Goal: Obtain resource: Download file/media

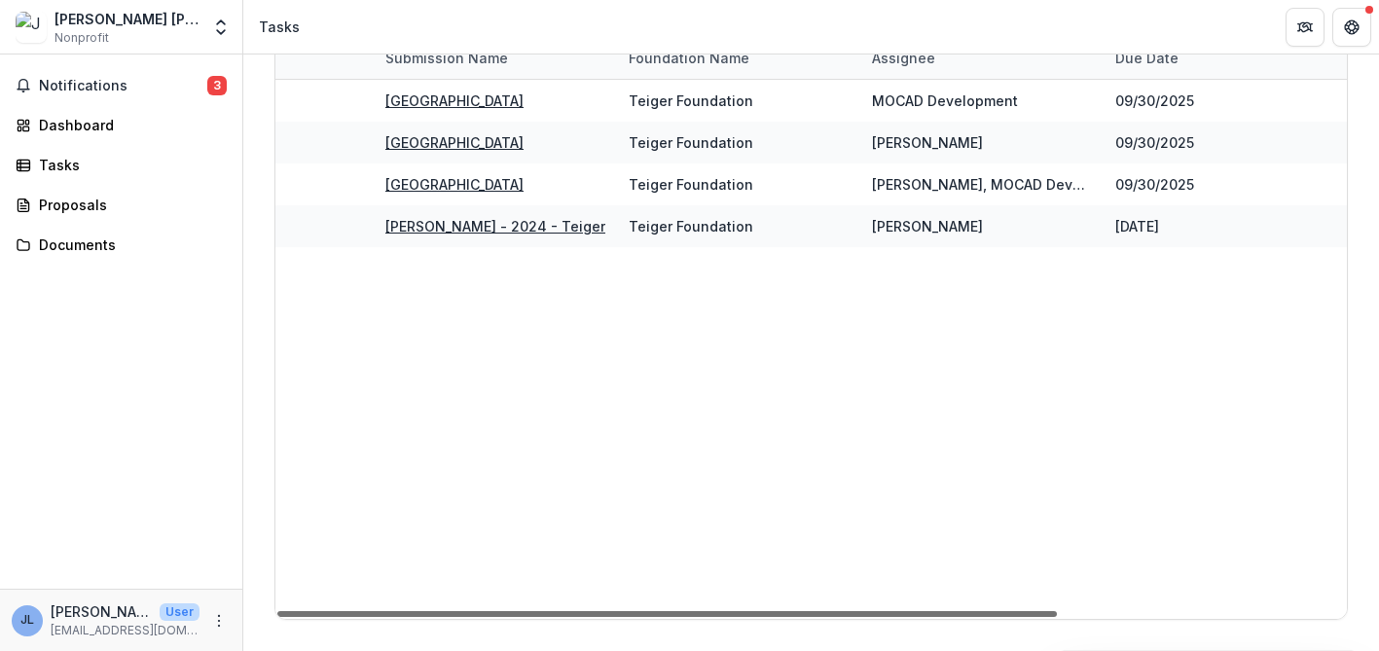
scroll to position [0, 394]
drag, startPoint x: 572, startPoint y: 613, endPoint x: 1075, endPoint y: 545, distance: 506.8
click at [1057, 611] on div at bounding box center [667, 614] width 780 height 6
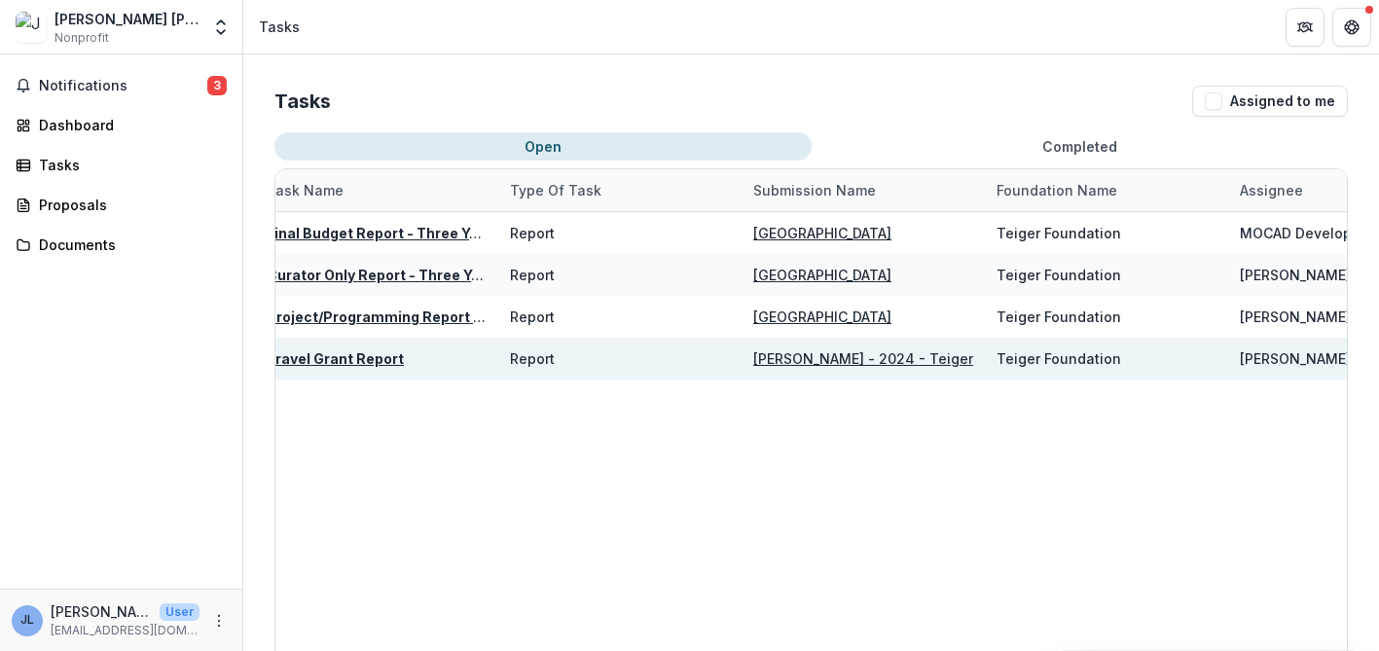
scroll to position [0, 15]
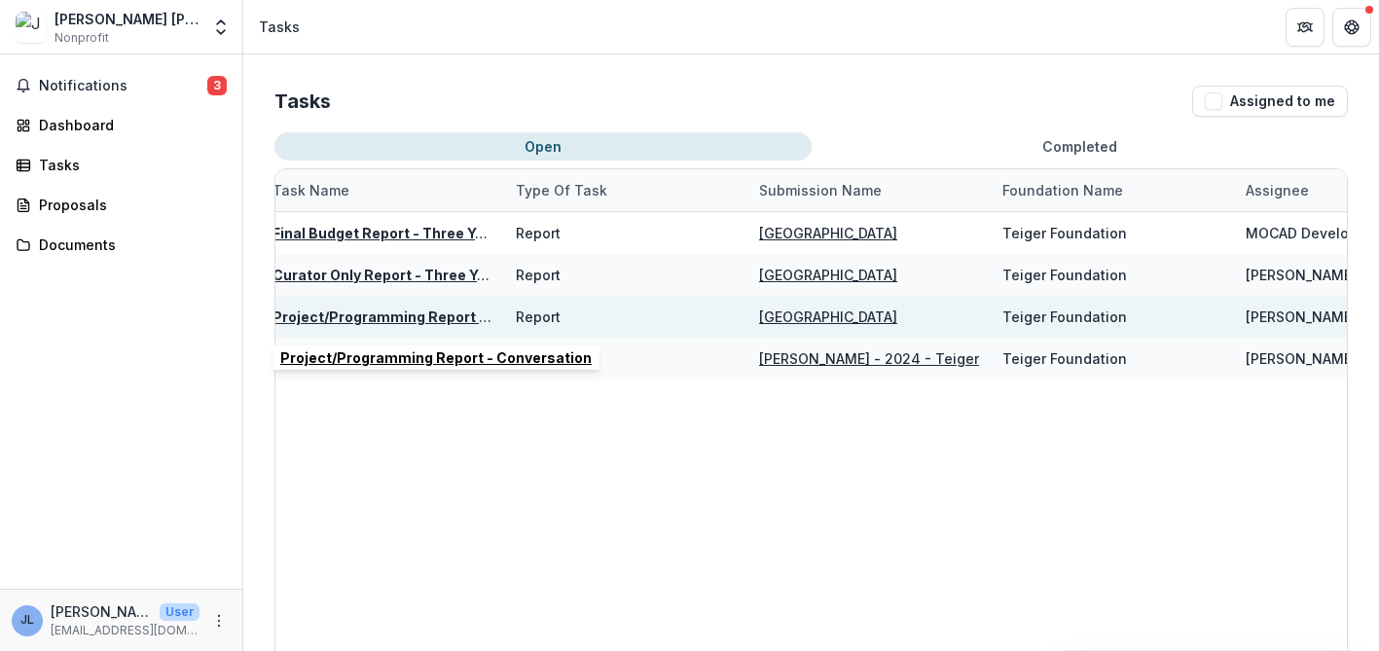
click at [394, 314] on u "Project/Programming Report - Conversation" at bounding box center [428, 317] width 311 height 17
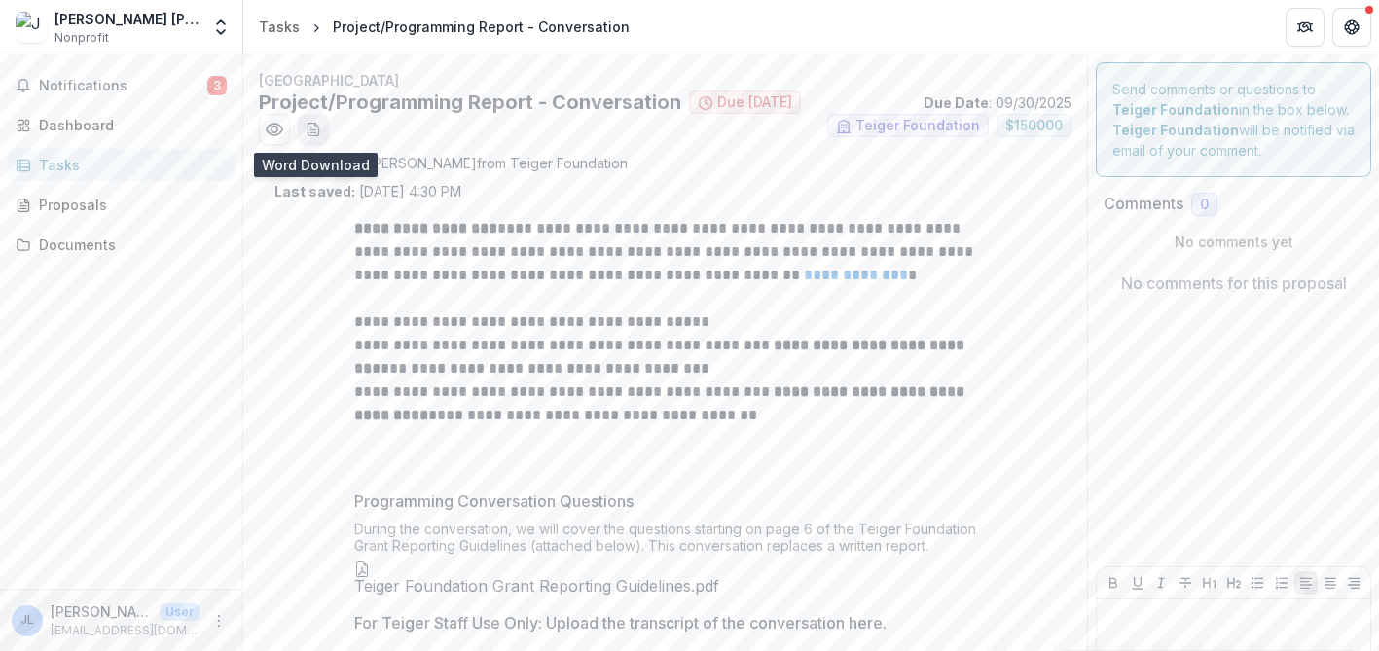
click at [306, 128] on icon "download-word-button" at bounding box center [314, 130] width 16 height 16
click at [824, 275] on link "**********" at bounding box center [856, 275] width 104 height 15
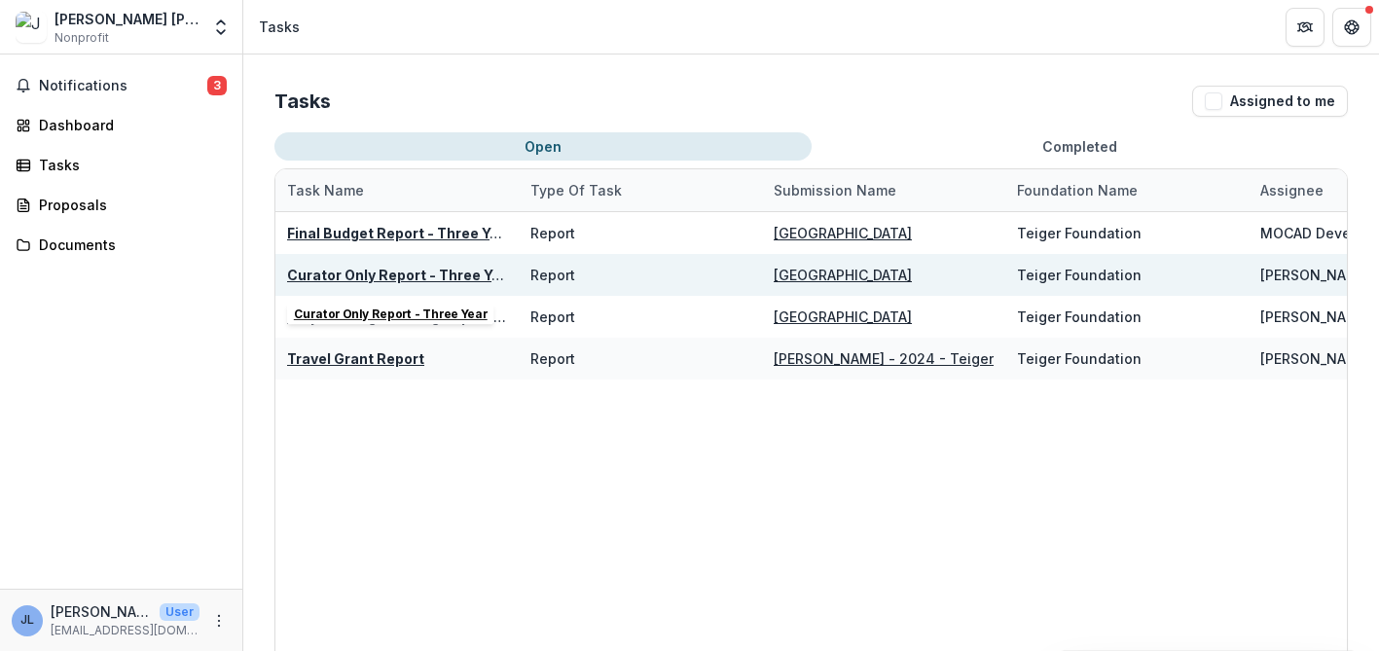
click at [443, 279] on u "Curator Only Report - Three Year" at bounding box center [401, 275] width 228 height 17
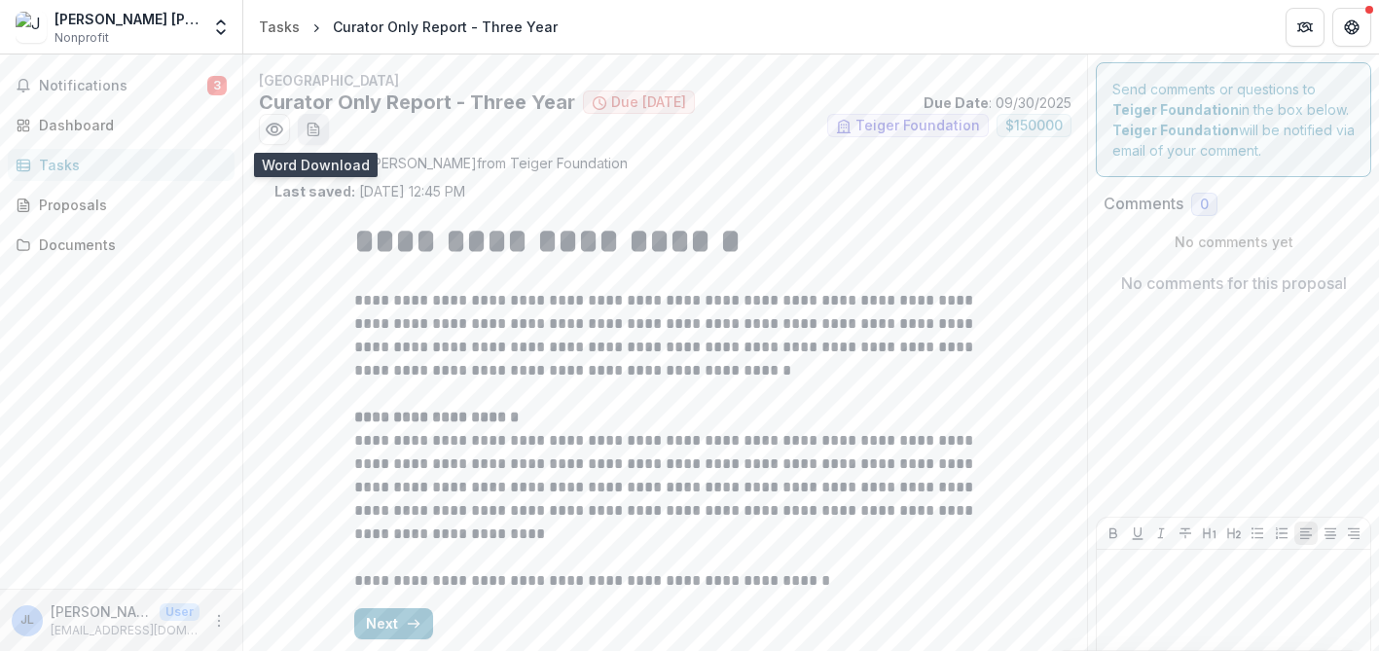
click at [308, 131] on icon "download-word-button" at bounding box center [313, 130] width 11 height 13
click at [268, 138] on icon "Preview 04cc1f5e-d381-44cc-8394-8dd88f3984ad.pdf" at bounding box center [274, 129] width 19 height 19
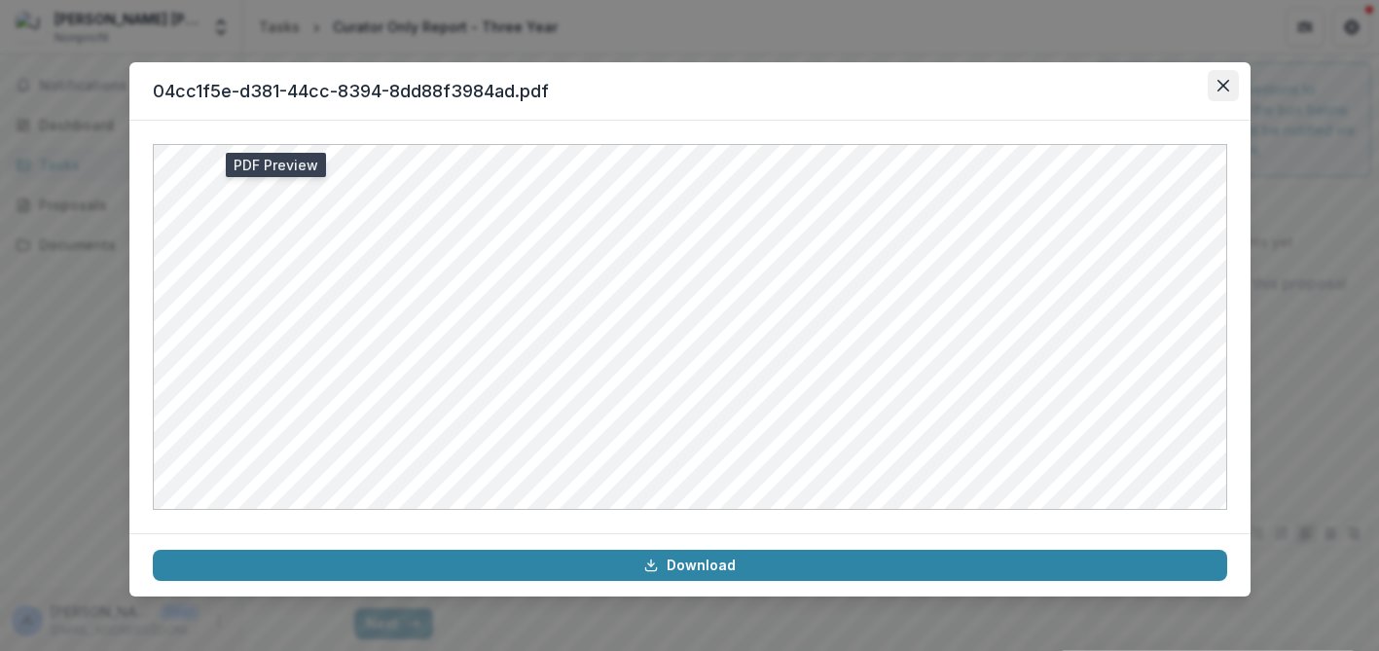
click at [1224, 83] on icon "Close" at bounding box center [1223, 86] width 12 height 12
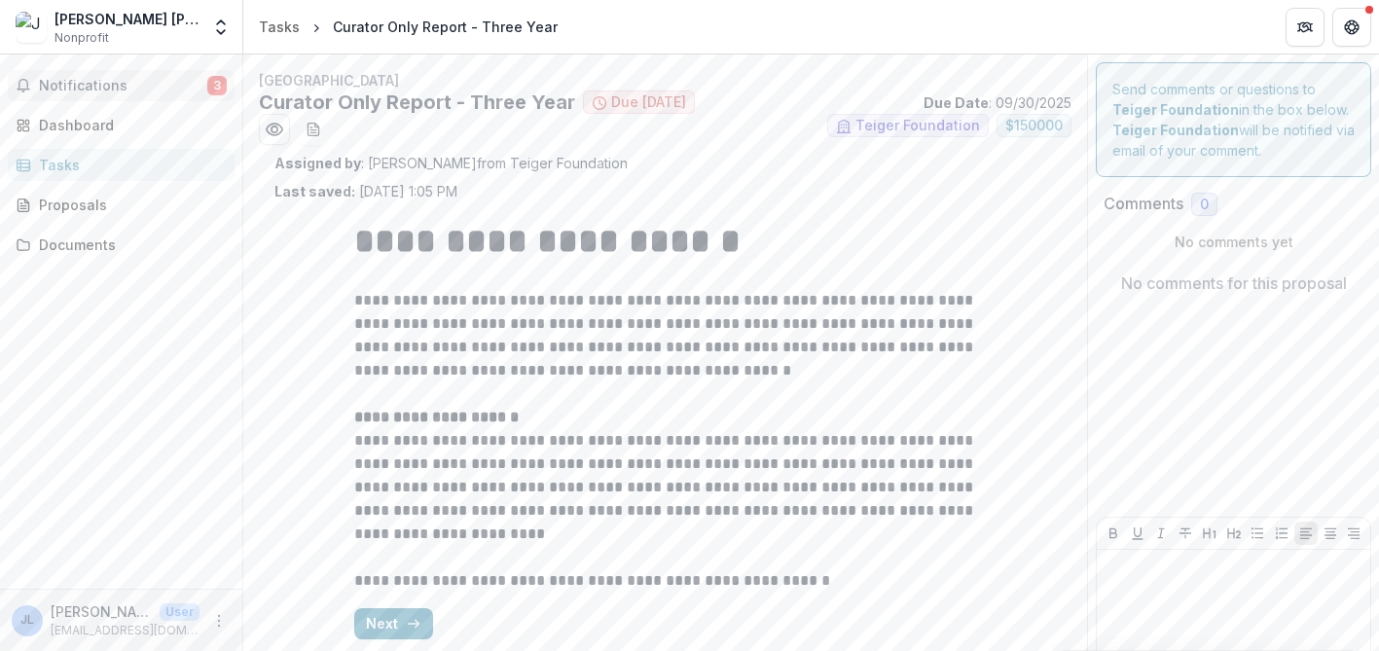
click at [153, 86] on span "Notifications" at bounding box center [123, 86] width 168 height 17
click at [81, 161] on div "Tasks" at bounding box center [129, 165] width 180 height 20
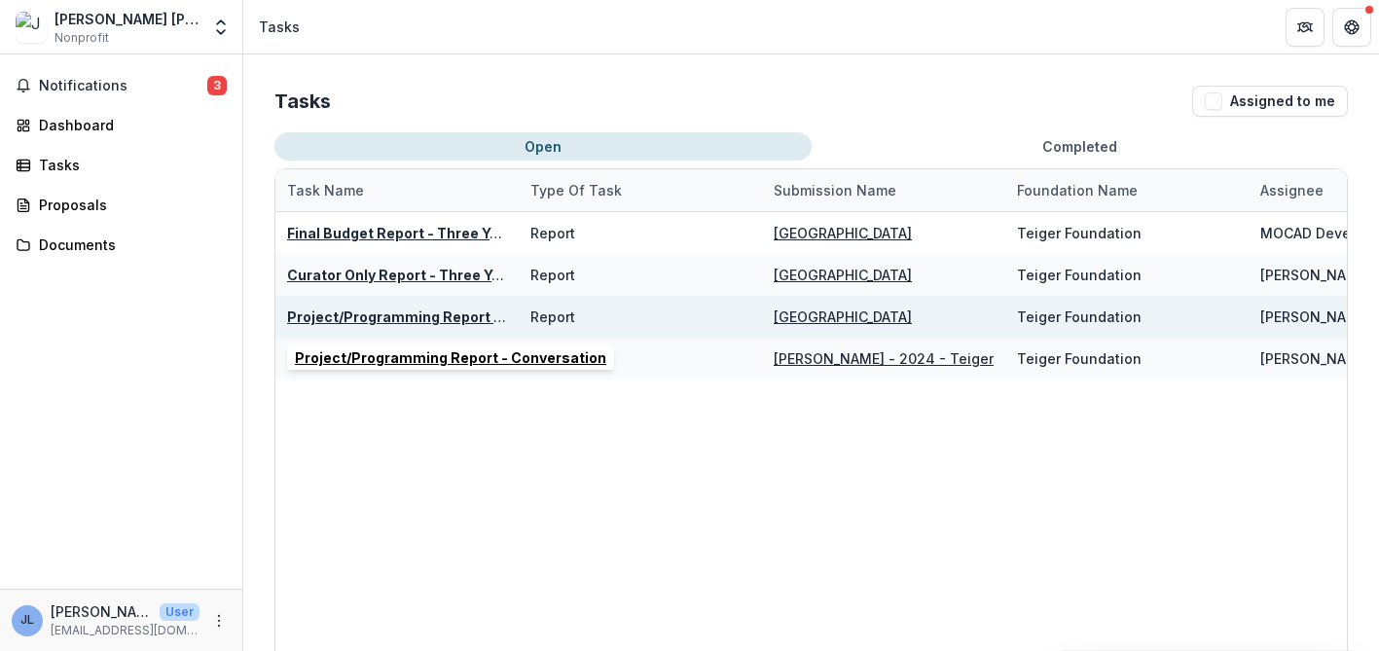
click at [351, 310] on u "Project/Programming Report - Conversation" at bounding box center [442, 317] width 311 height 17
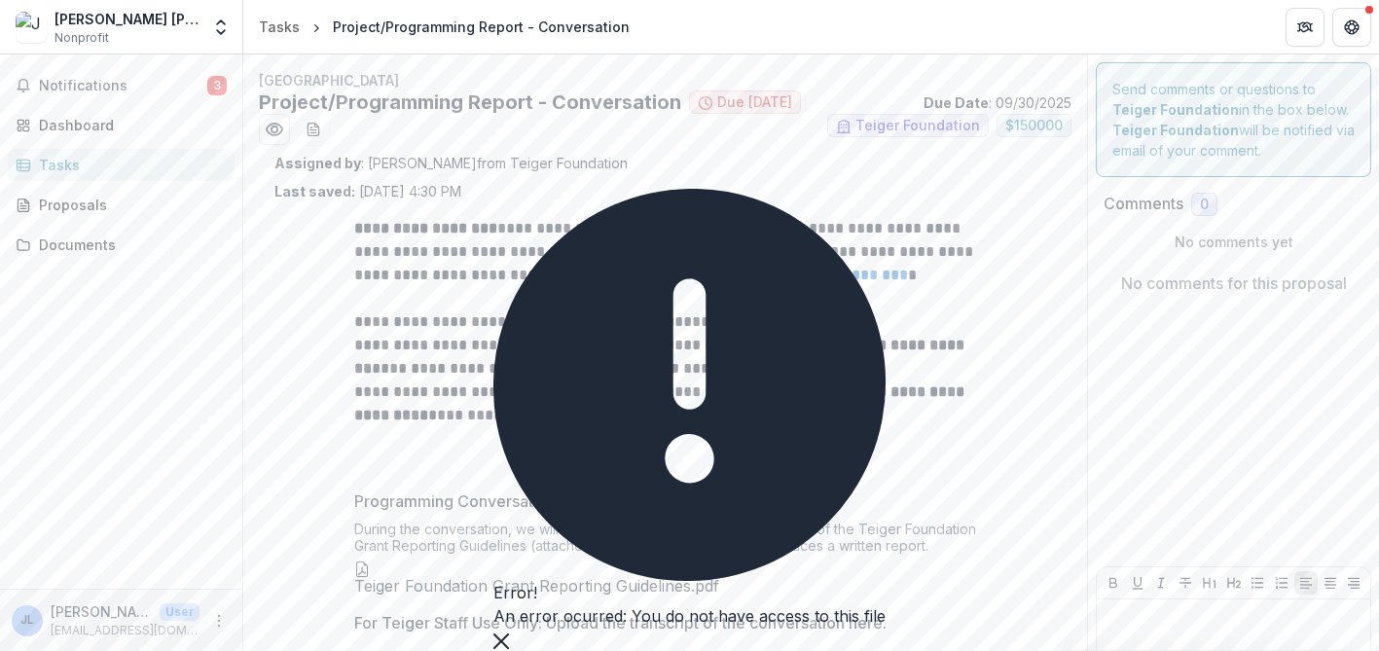
click at [113, 165] on div "Tasks" at bounding box center [129, 165] width 180 height 20
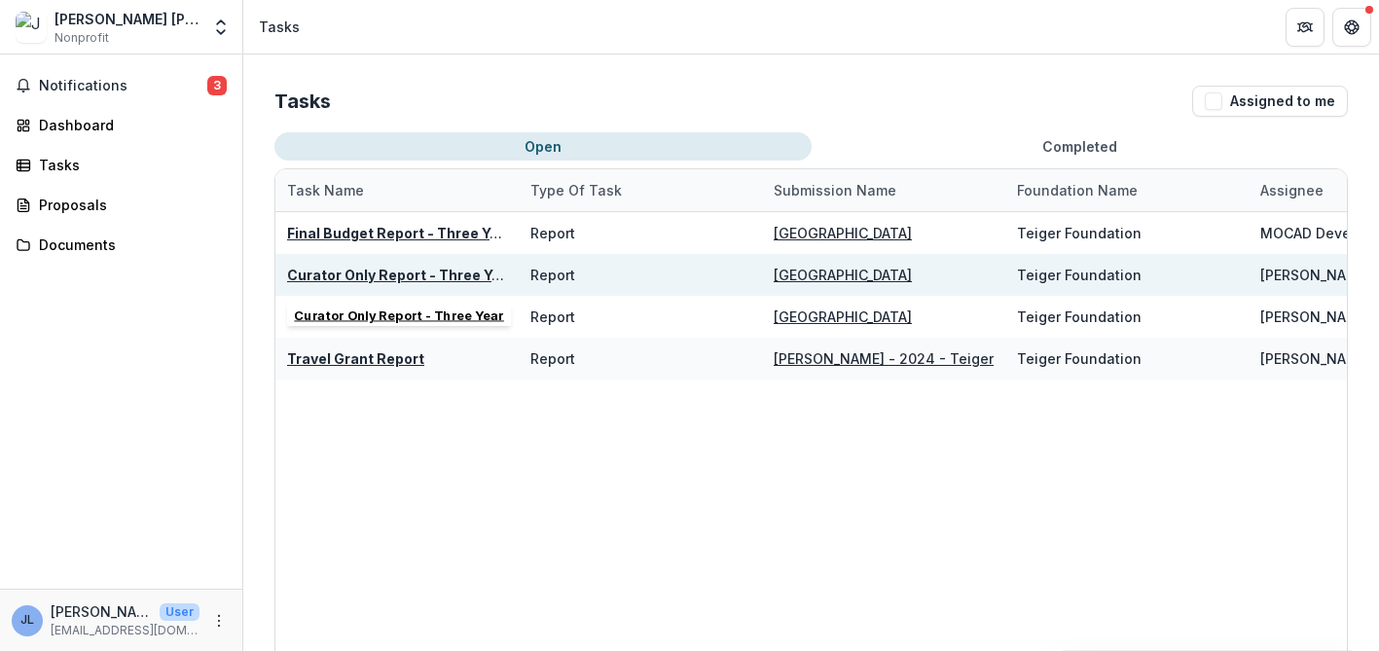
click at [321, 272] on u "Curator Only Report - Three Year" at bounding box center [401, 275] width 228 height 17
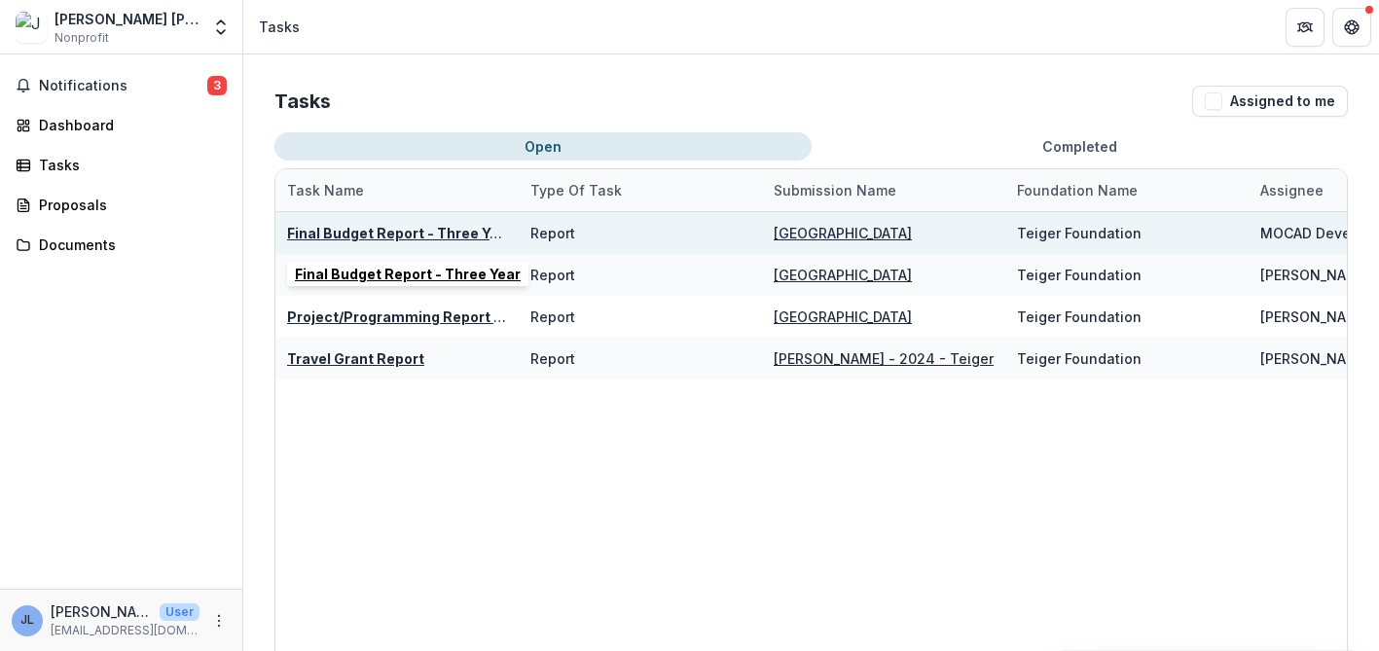
click at [360, 231] on u "Final Budget Report - Three Year" at bounding box center [400, 233] width 226 height 17
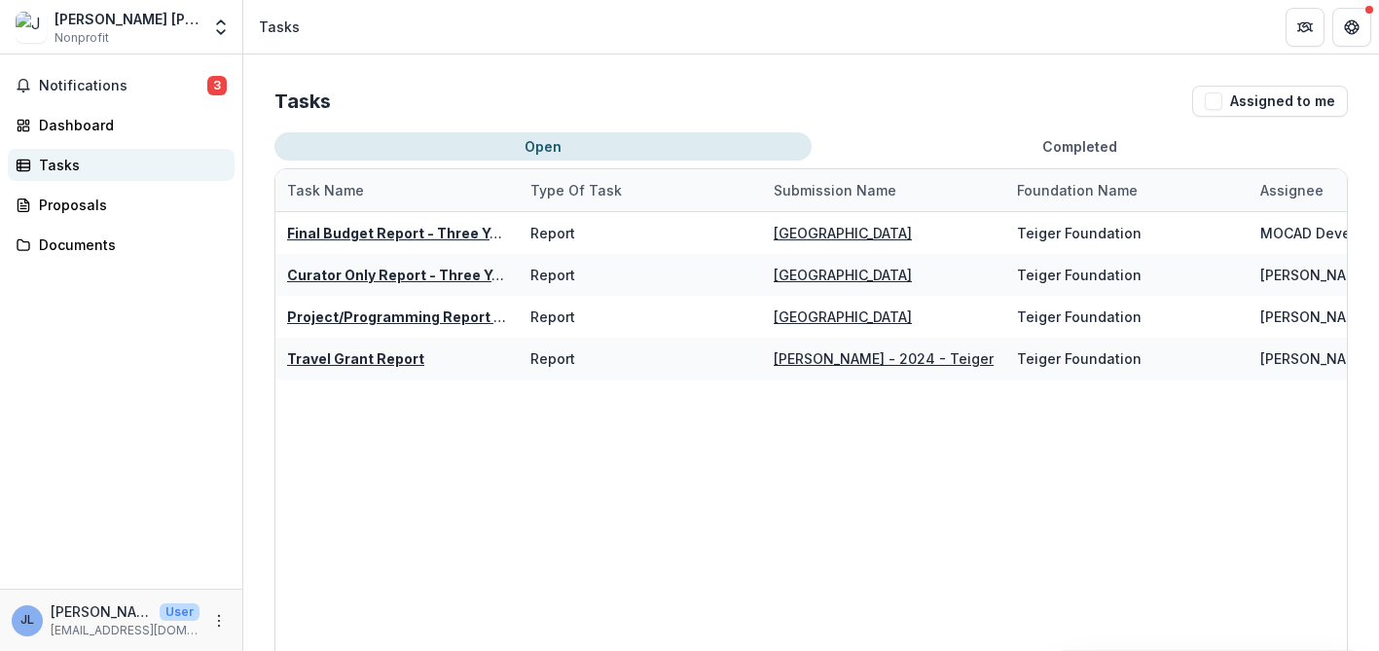
click at [94, 170] on div "Tasks" at bounding box center [129, 165] width 180 height 20
click at [59, 161] on div "Tasks" at bounding box center [129, 165] width 180 height 20
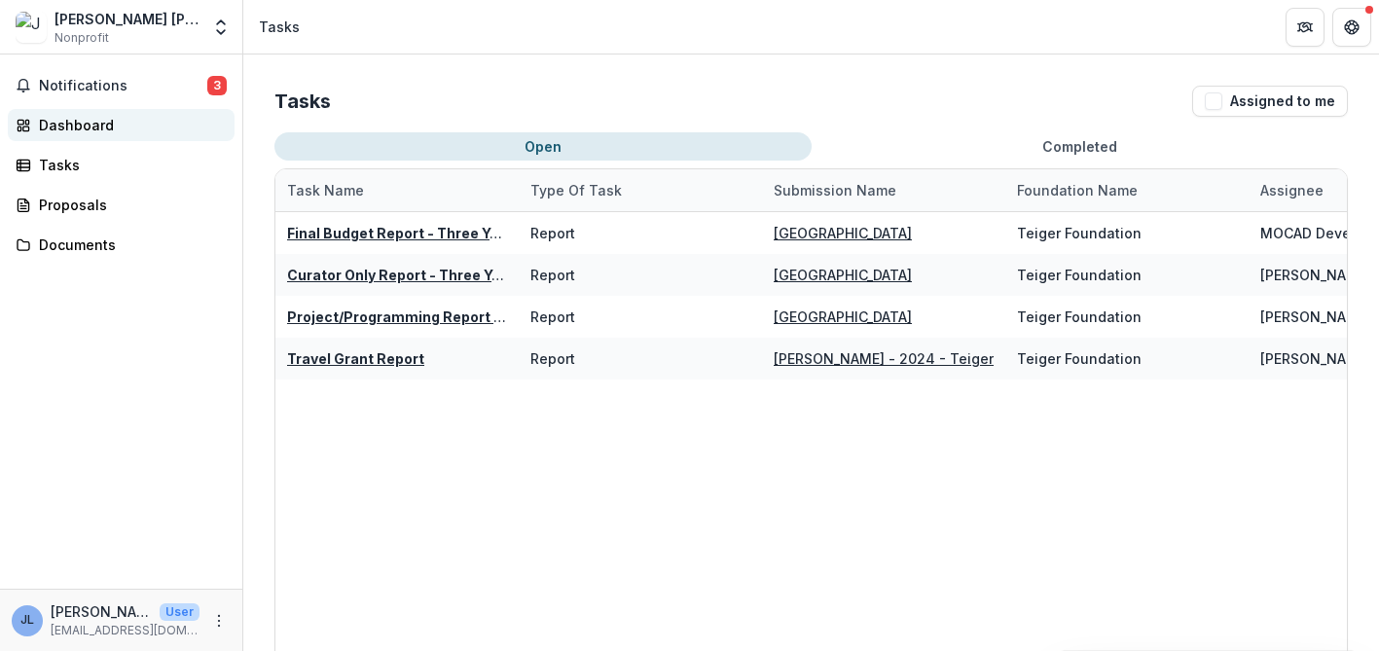
click at [52, 112] on link "Dashboard" at bounding box center [121, 125] width 227 height 32
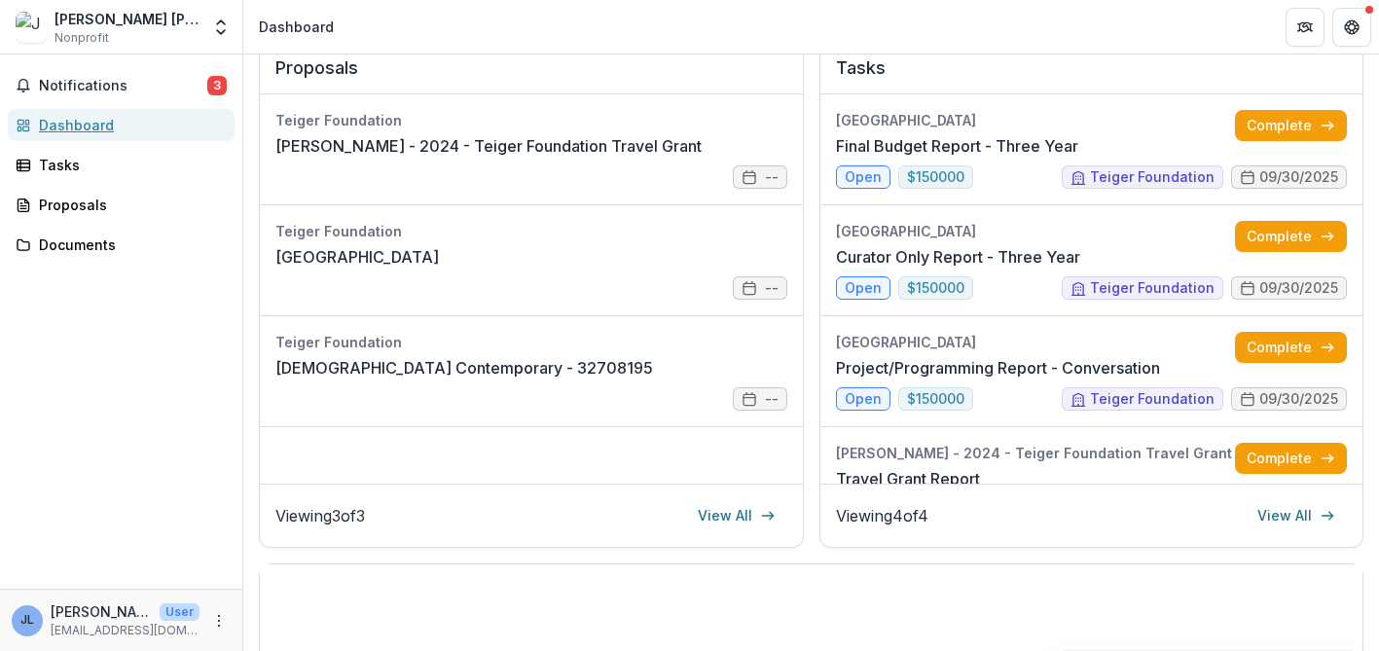
scroll to position [273, 0]
click at [439, 251] on link "[GEOGRAPHIC_DATA]" at bounding box center [357, 255] width 164 height 23
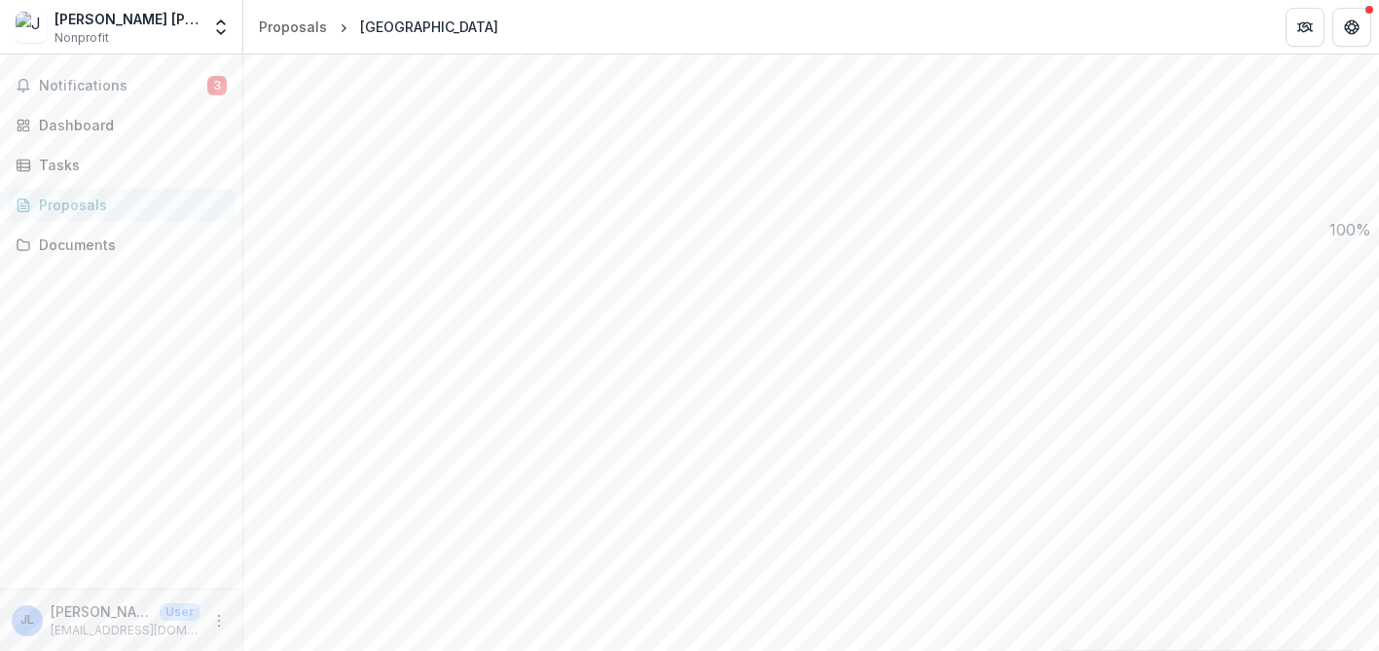
scroll to position [461, 0]
click at [119, 81] on span "Notifications" at bounding box center [123, 86] width 168 height 17
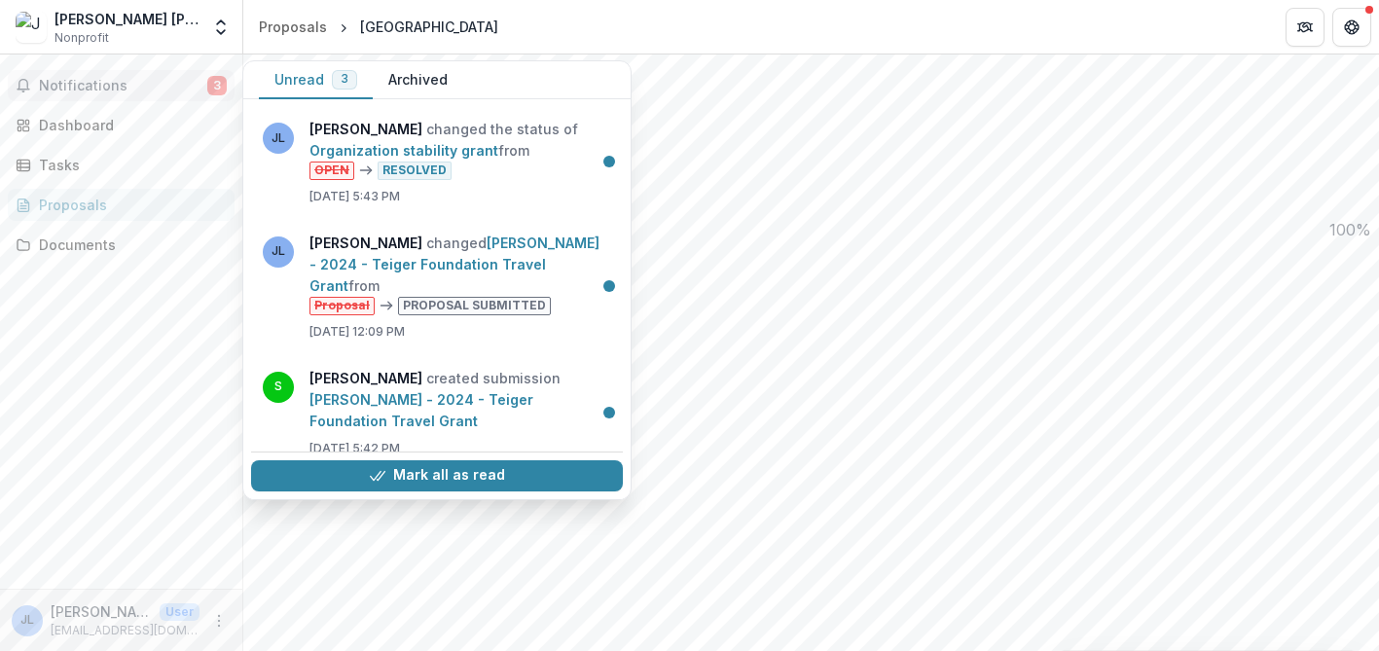
click at [127, 76] on button "Notifications 3" at bounding box center [121, 85] width 227 height 31
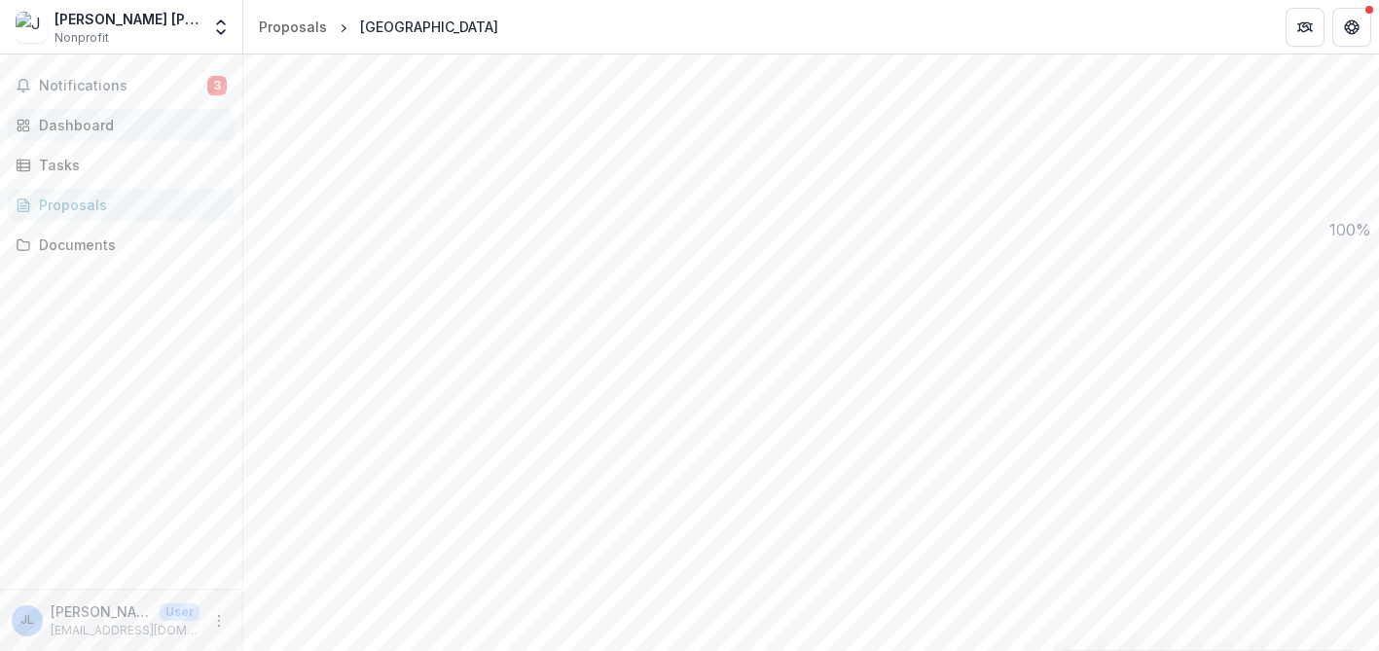
click at [108, 131] on div "Dashboard" at bounding box center [129, 125] width 180 height 20
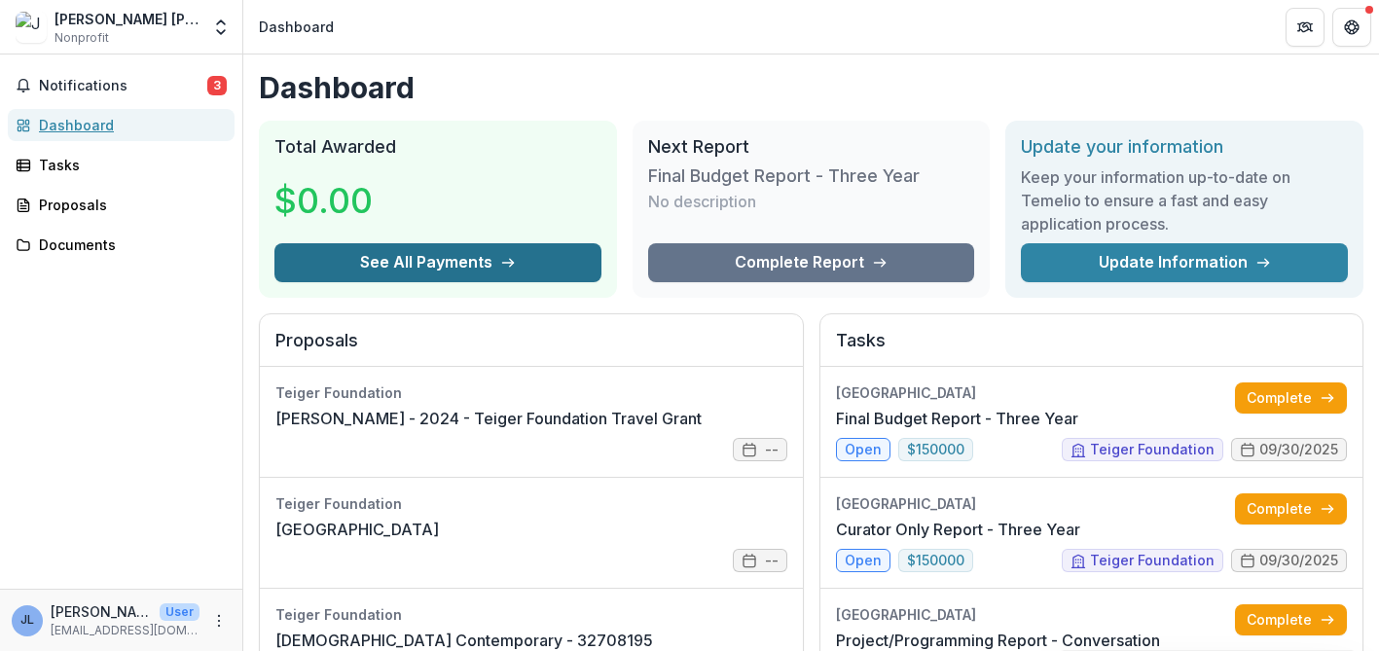
scroll to position [333, 0]
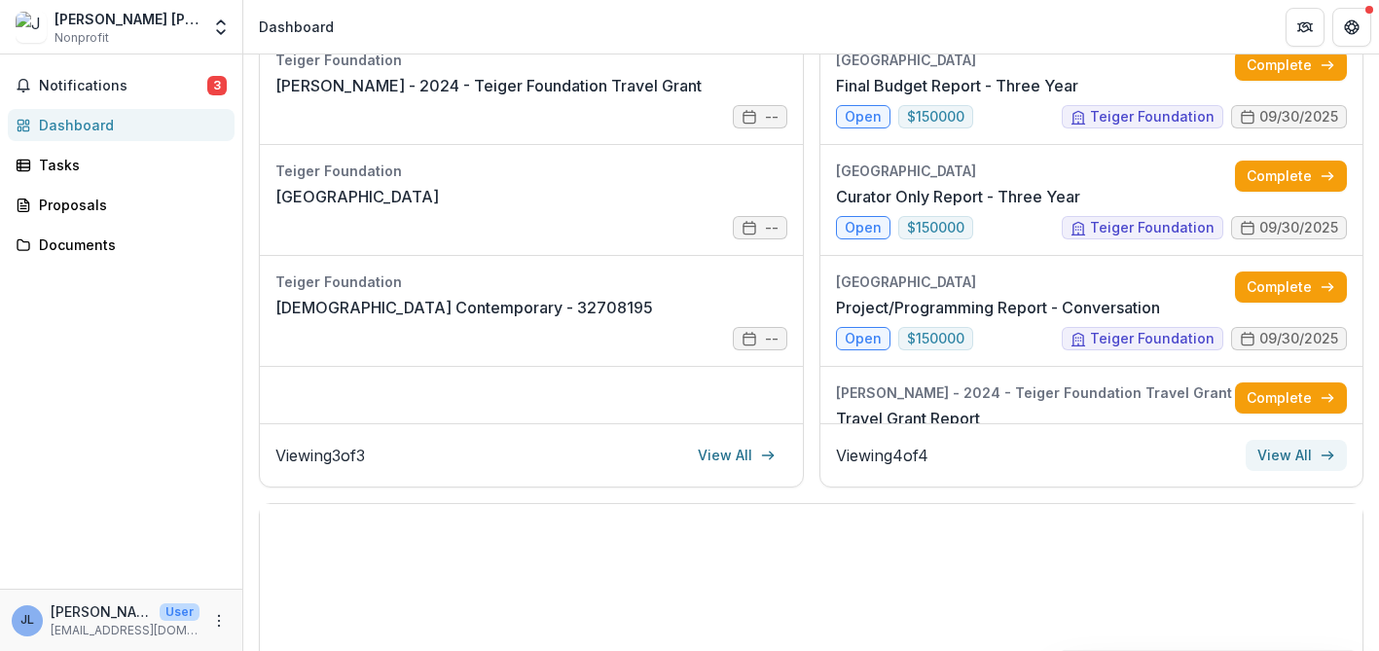
click at [1270, 456] on link "View All" at bounding box center [1296, 455] width 101 height 31
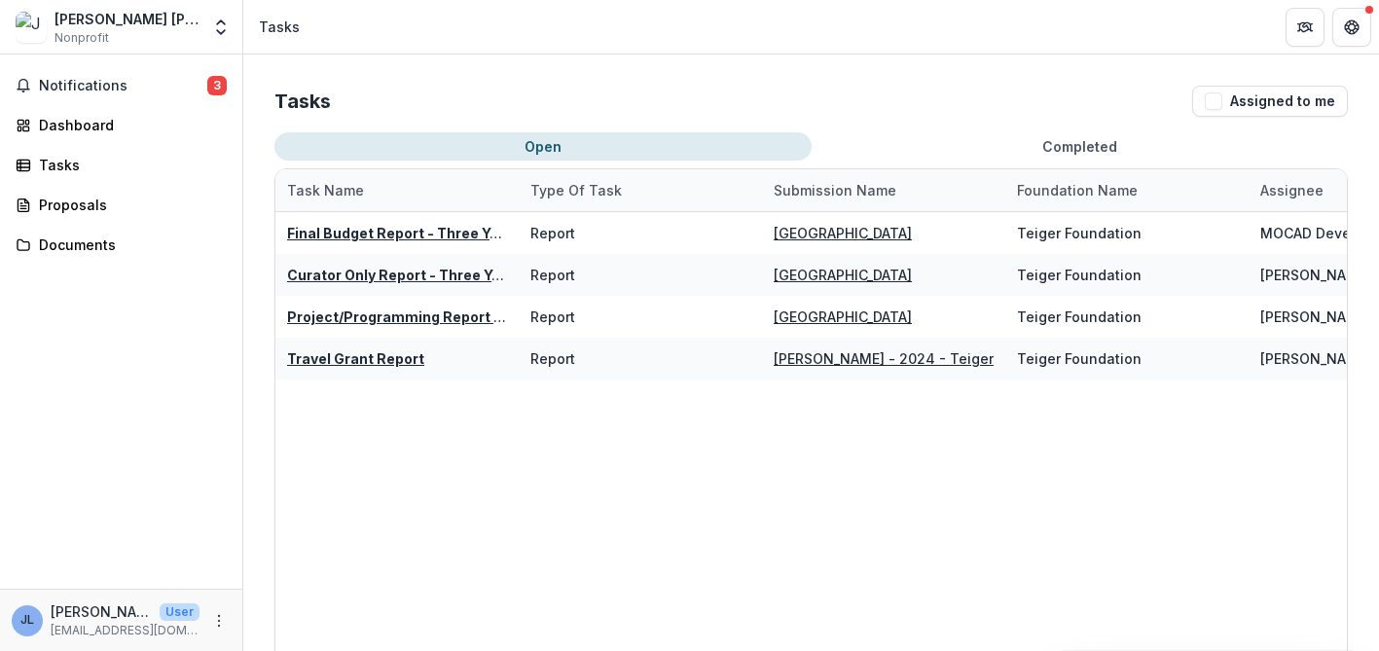
click at [625, 151] on button "Open" at bounding box center [542, 146] width 537 height 28
click at [672, 138] on button "Open" at bounding box center [542, 146] width 537 height 28
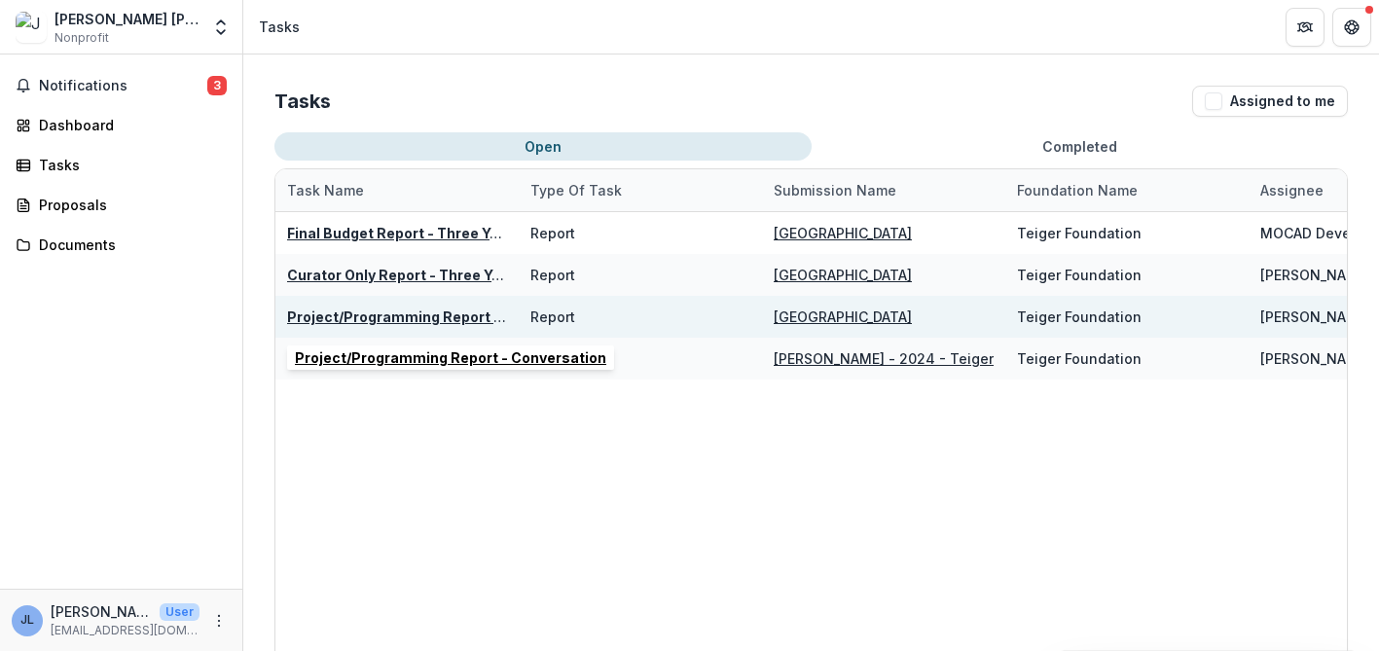
click at [378, 312] on u "Project/Programming Report - Conversation" at bounding box center [442, 317] width 311 height 17
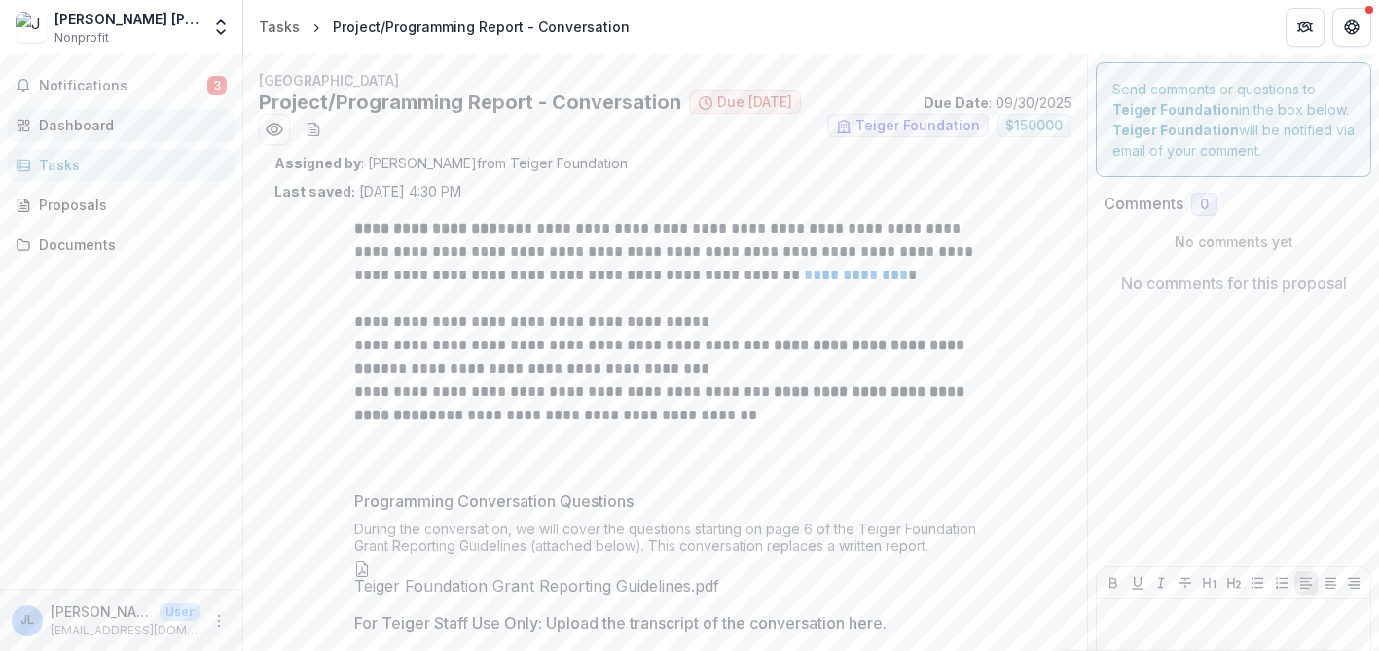
click at [101, 124] on div "Dashboard" at bounding box center [129, 125] width 180 height 20
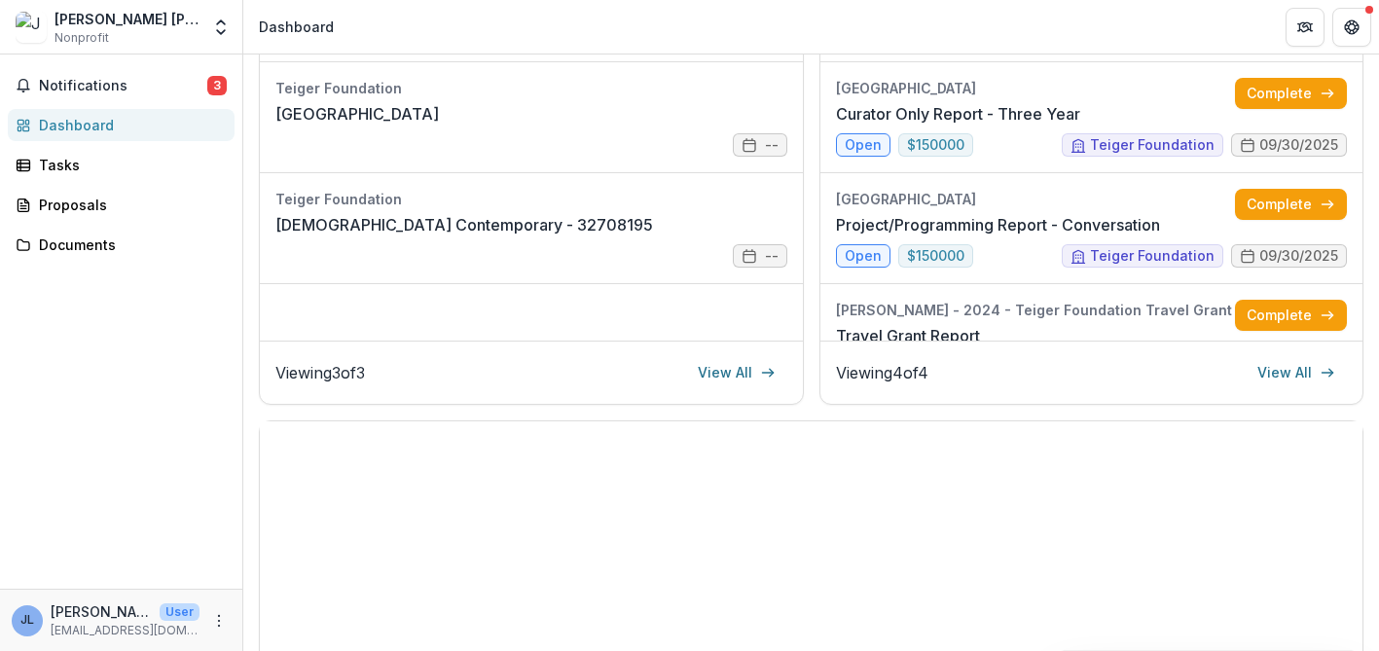
scroll to position [244, 0]
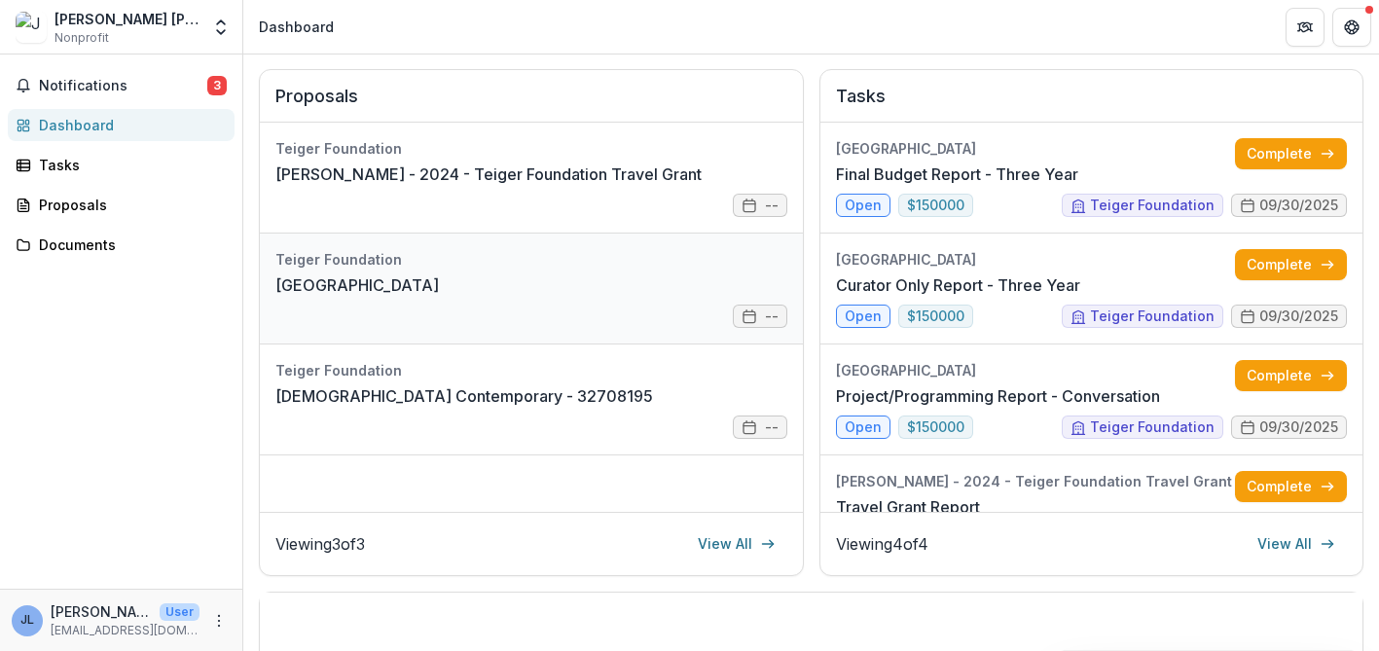
click at [439, 297] on link "[GEOGRAPHIC_DATA]" at bounding box center [357, 284] width 164 height 23
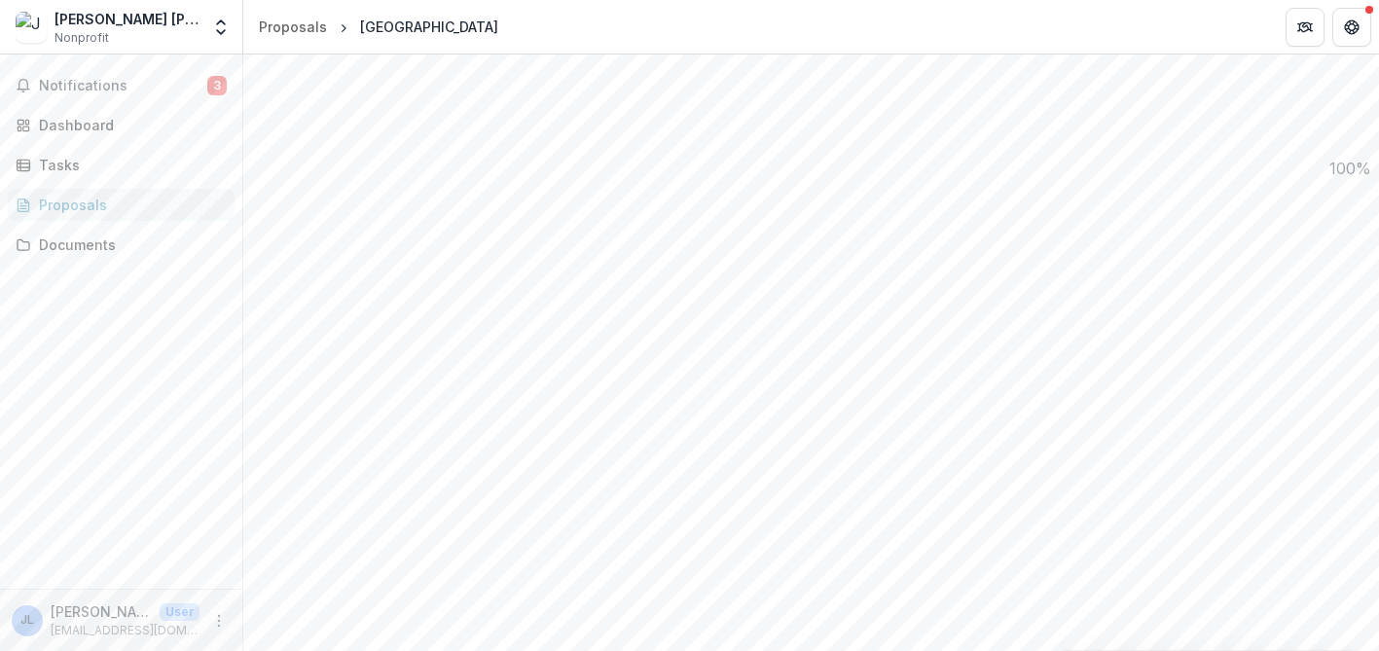
scroll to position [1415, 0]
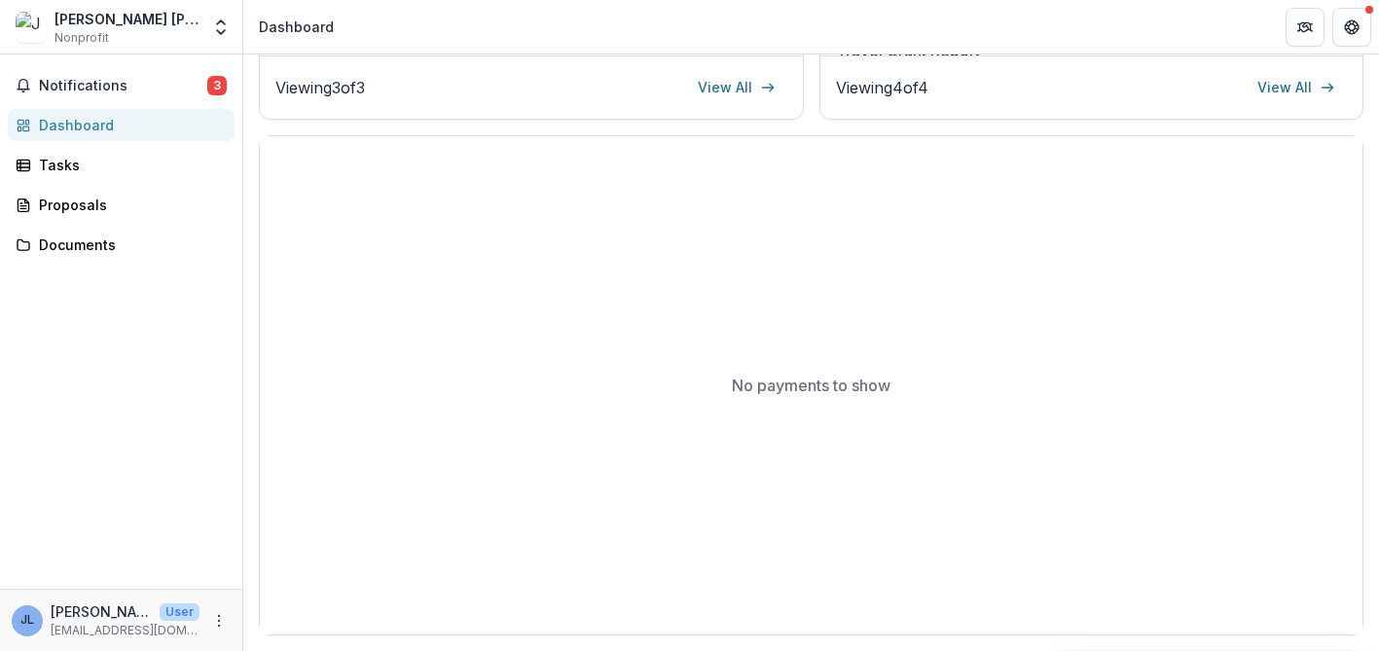
scroll to position [346, 0]
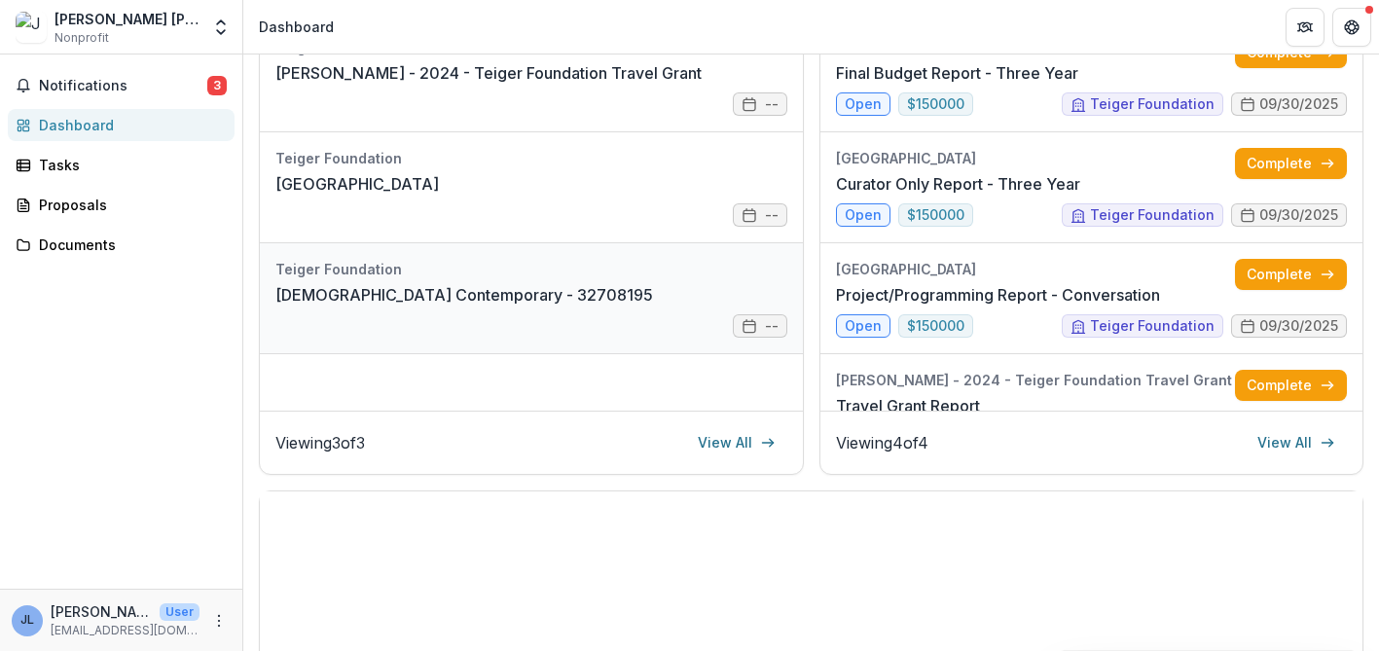
click at [462, 283] on link "Temple Contemporary - 32708195" at bounding box center [464, 294] width 378 height 23
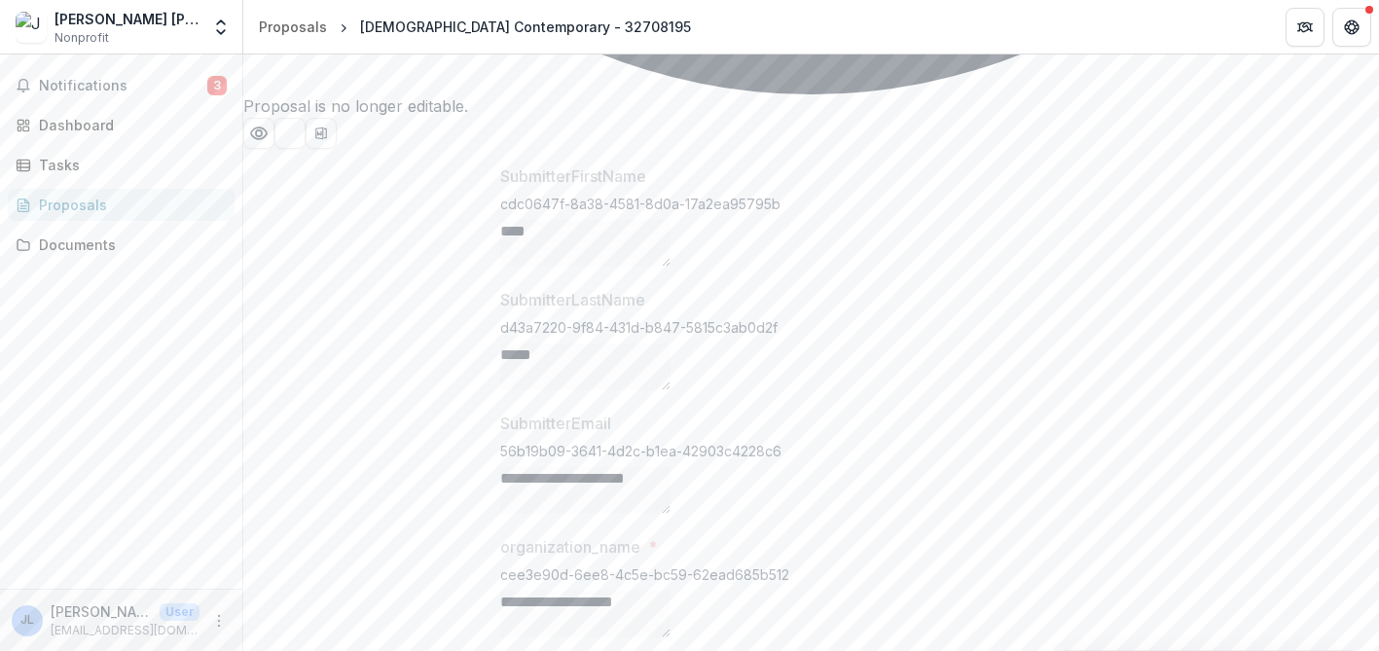
scroll to position [4539, 0]
click at [93, 123] on div "Dashboard" at bounding box center [129, 125] width 180 height 20
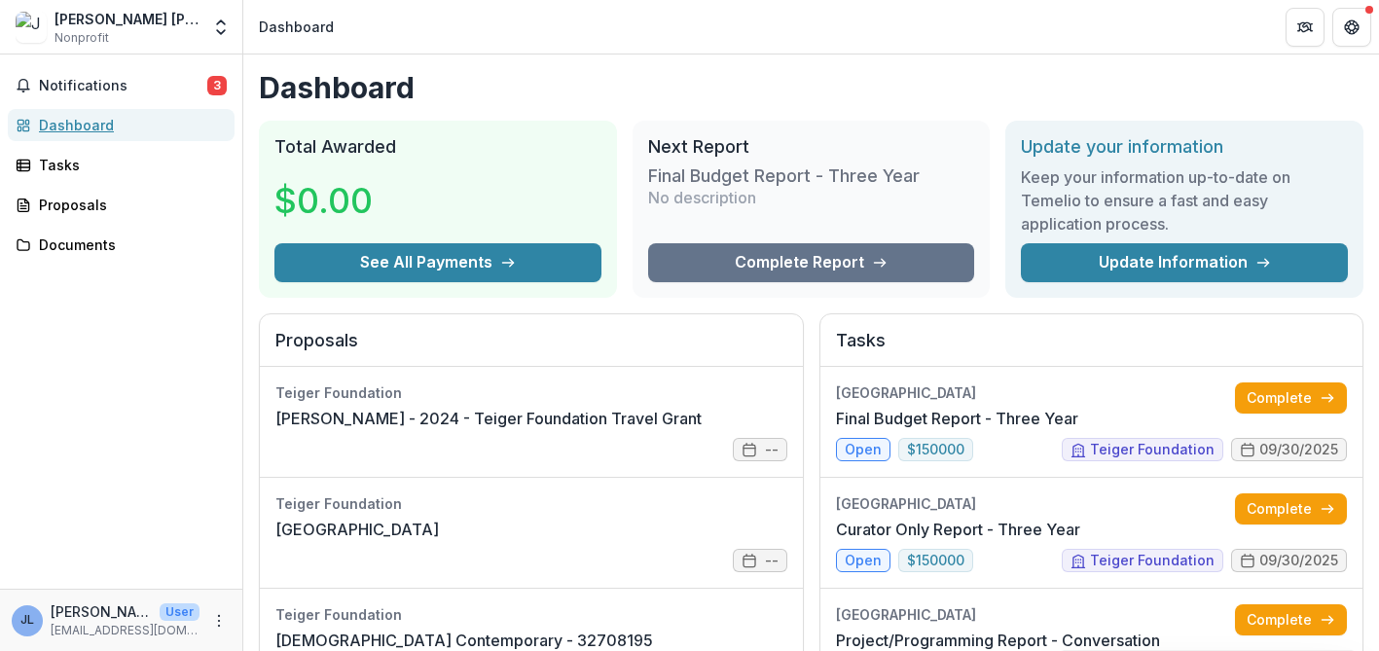
scroll to position [151, 0]
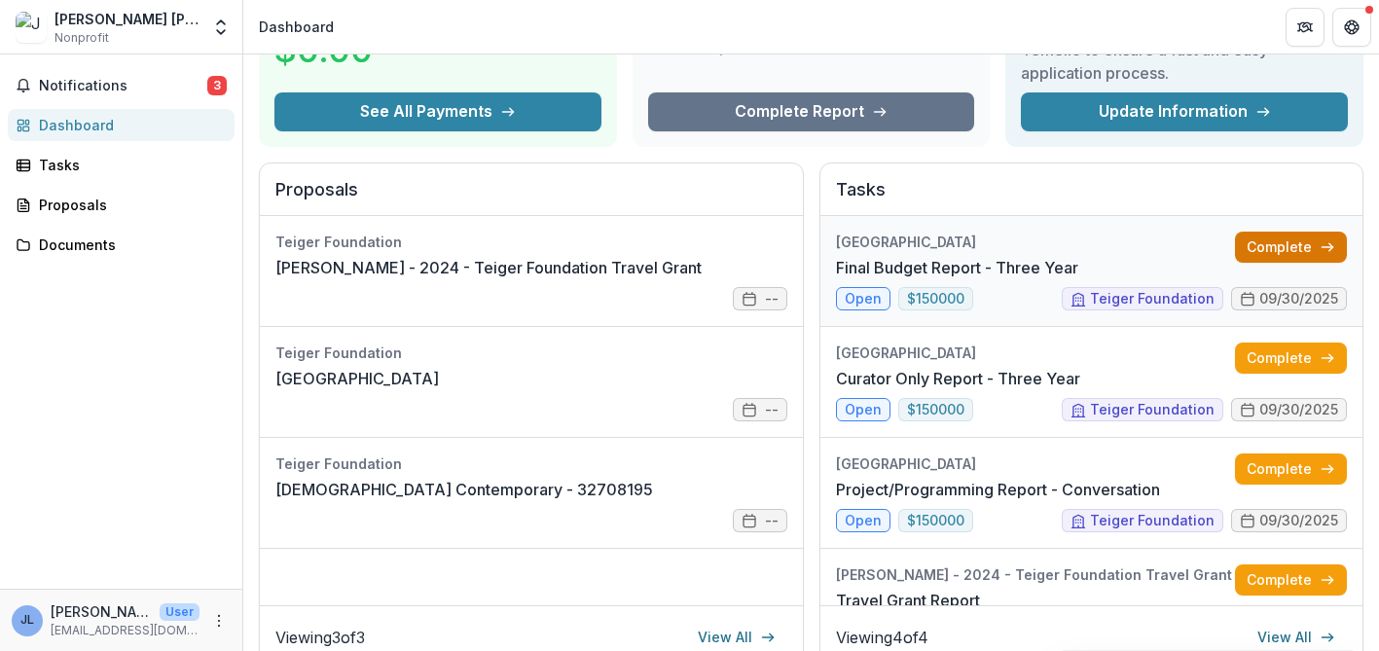
click at [1301, 239] on link "Complete" at bounding box center [1291, 247] width 112 height 31
click at [1271, 351] on link "Complete" at bounding box center [1291, 358] width 112 height 31
click at [1257, 466] on link "Complete" at bounding box center [1291, 469] width 112 height 31
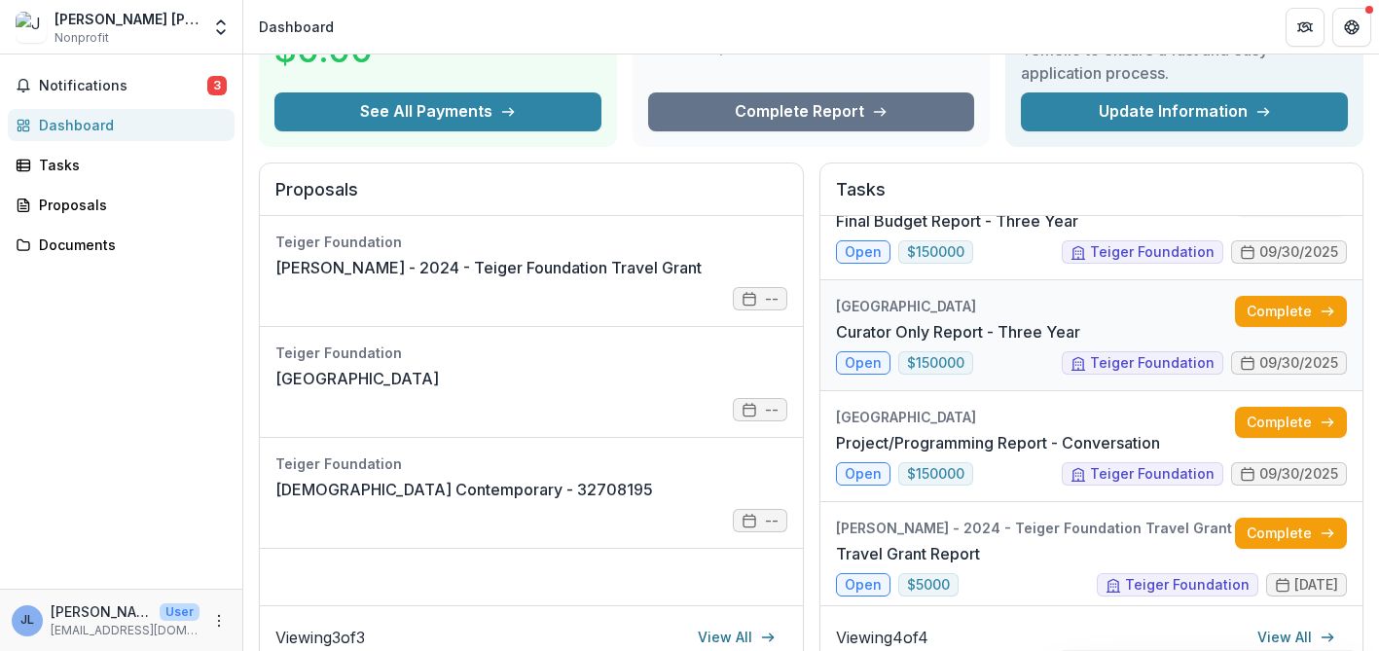
scroll to position [51, 0]
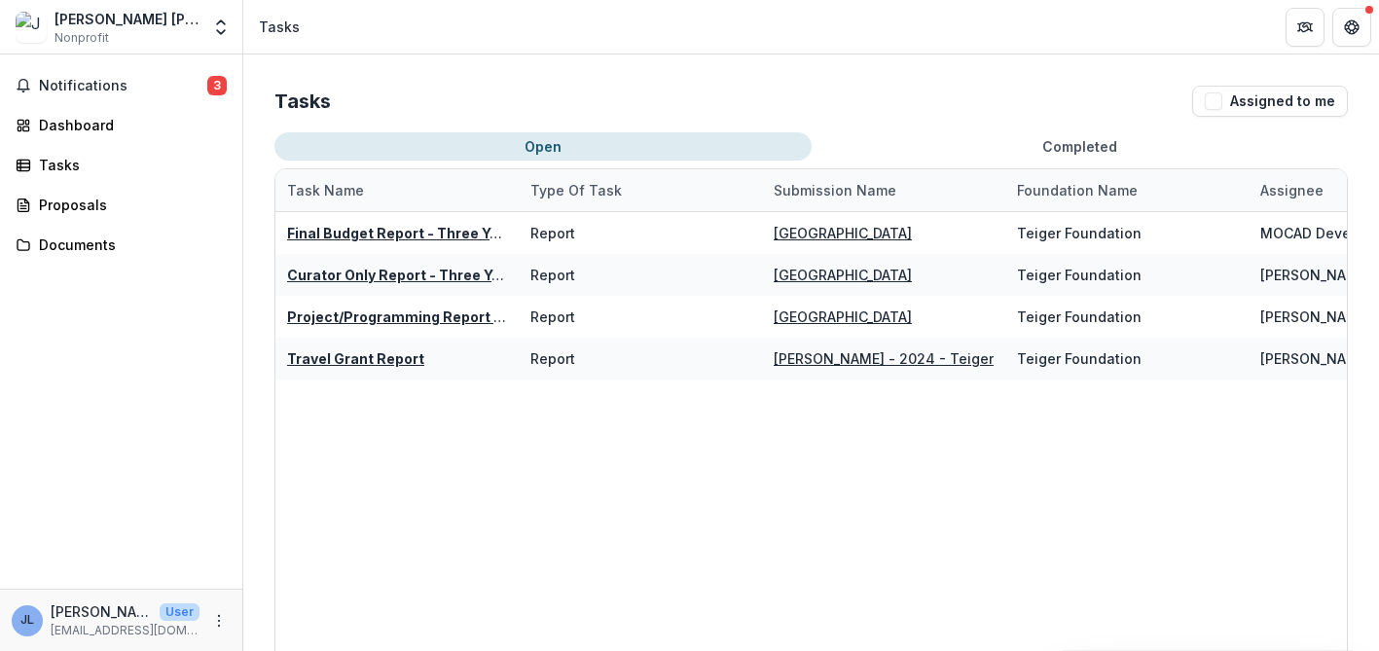
scroll to position [132, 0]
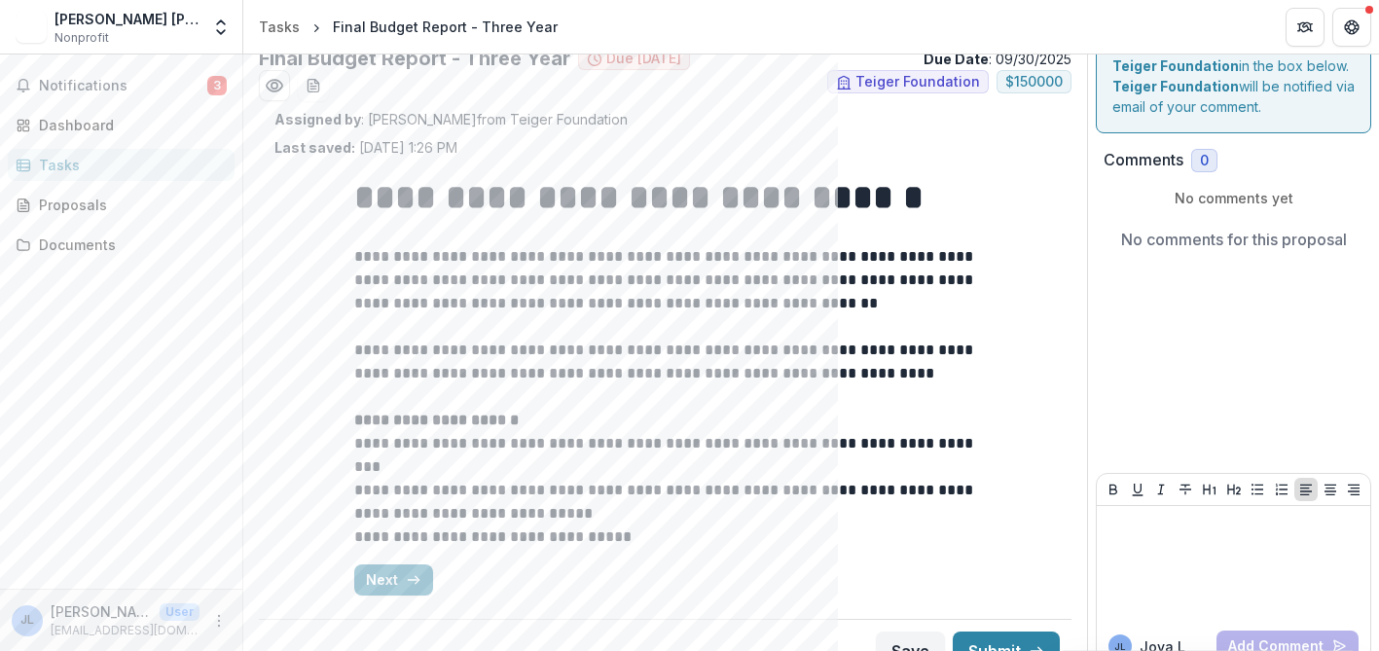
scroll to position [44, 0]
click at [75, 164] on div "Tasks" at bounding box center [129, 165] width 180 height 20
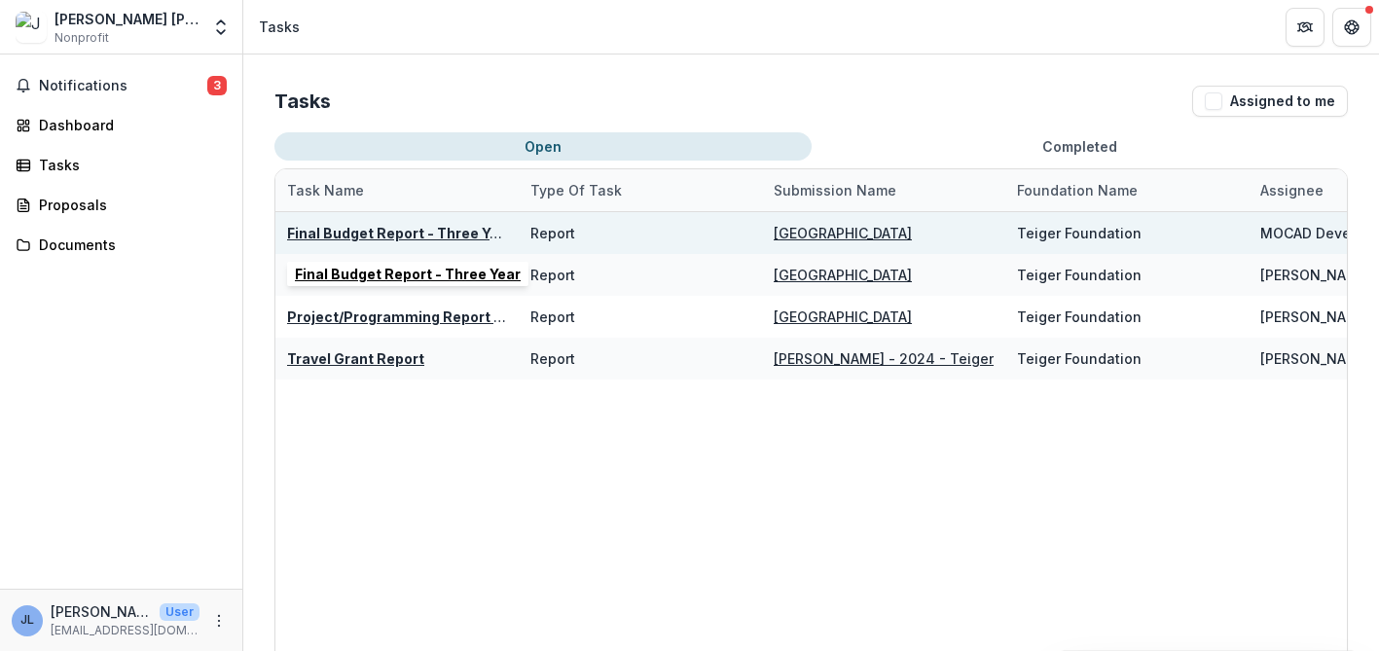
click at [353, 230] on u "Final Budget Report - Three Year" at bounding box center [400, 233] width 226 height 17
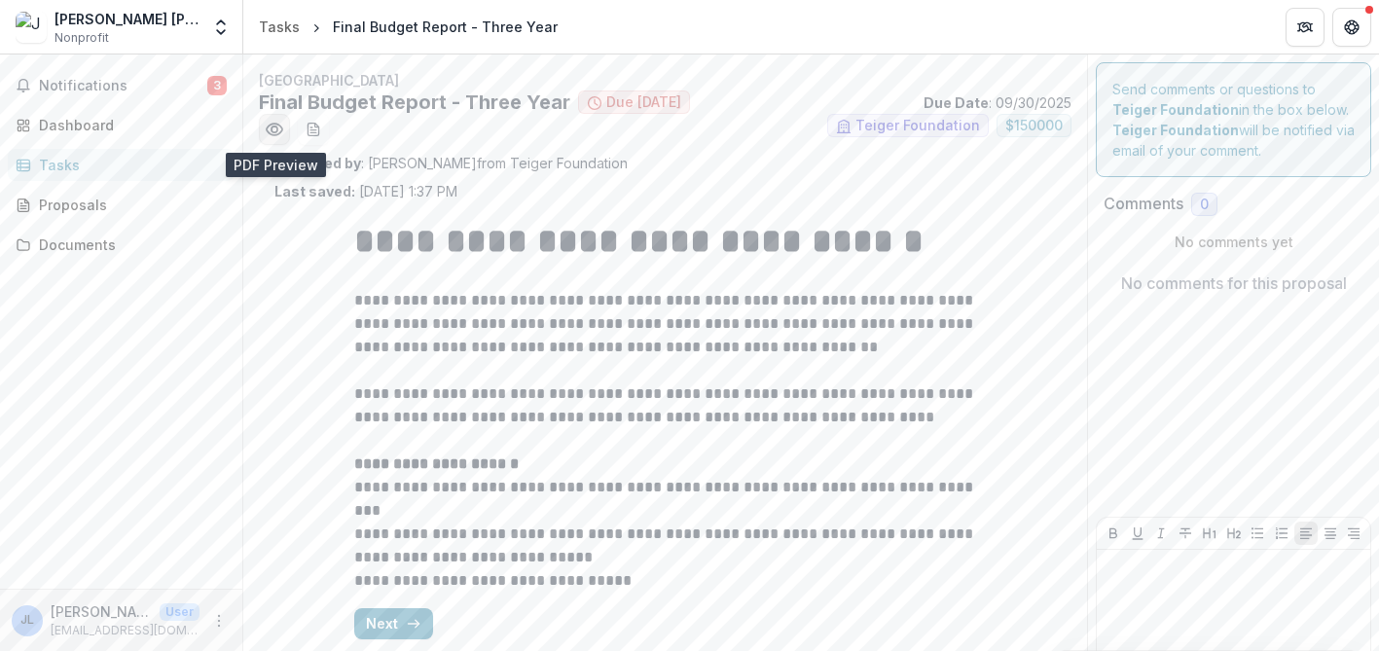
click at [282, 129] on icon "Preview a2479d15-1f90-4a2d-b73a-7b55f77f043d.pdf" at bounding box center [275, 130] width 16 height 12
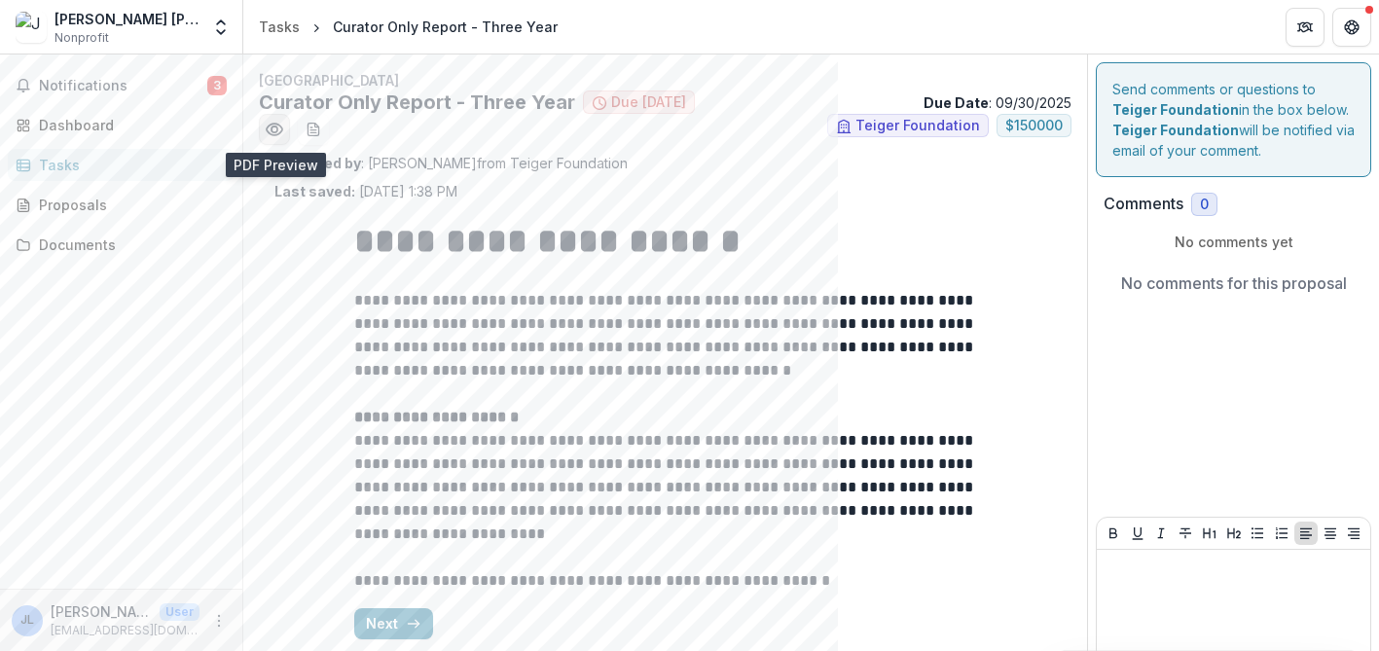
click at [274, 132] on icon "Preview 04cc1f5e-d381-44cc-8394-8dd88f3984ad.pdf" at bounding box center [274, 129] width 19 height 19
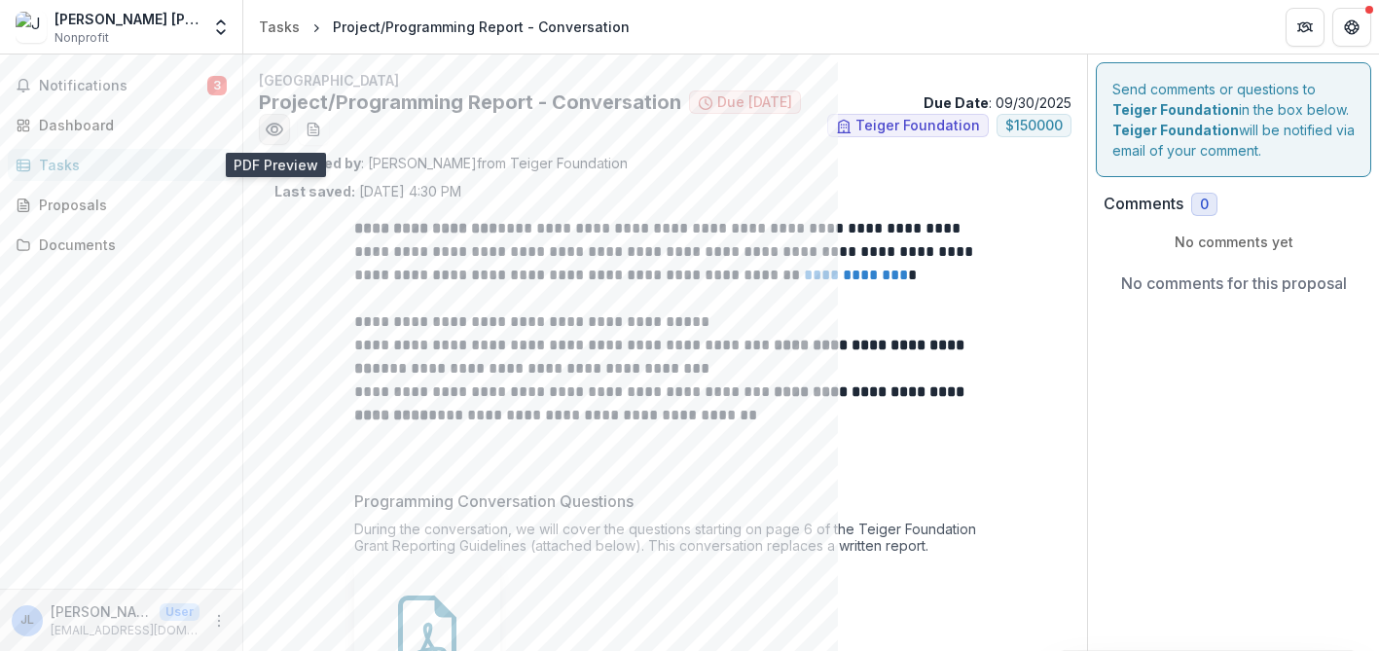
click at [272, 131] on circle "Preview 87ad396e-ac6f-4b3e-b1ab-3b1ca8a694e8.pdf" at bounding box center [275, 130] width 6 height 6
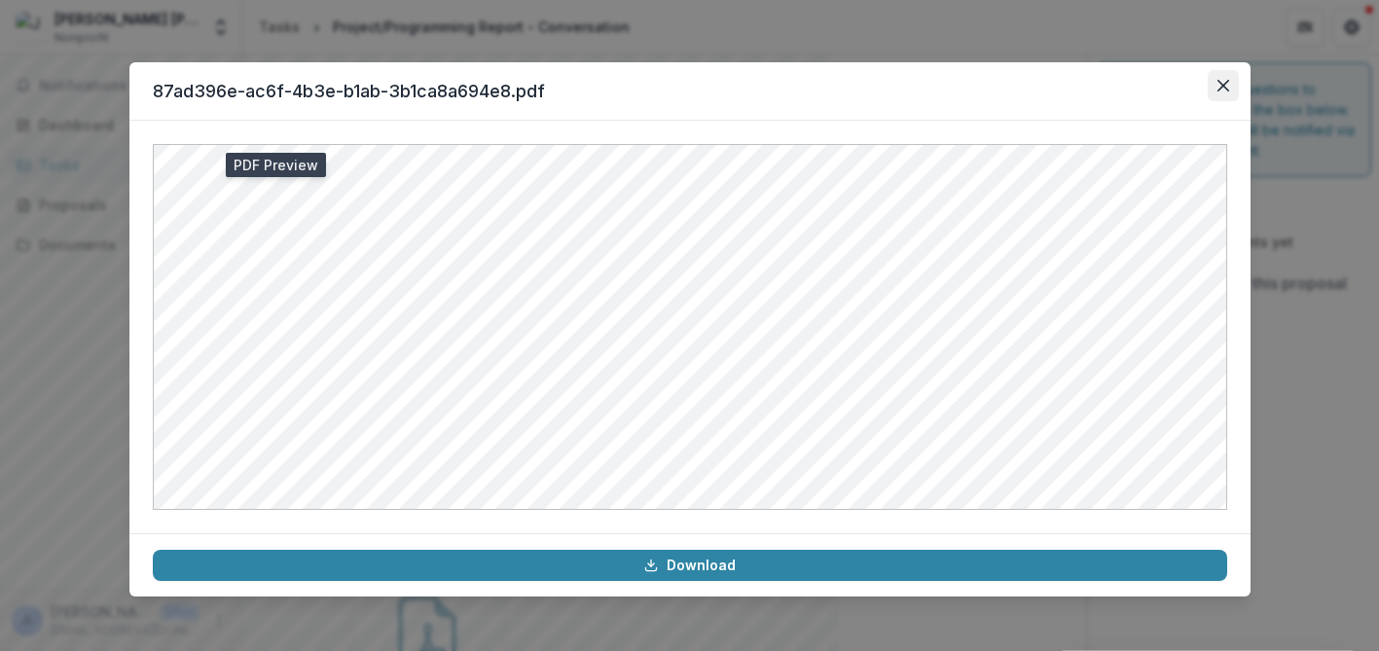
click at [1229, 86] on button "Close" at bounding box center [1223, 85] width 31 height 31
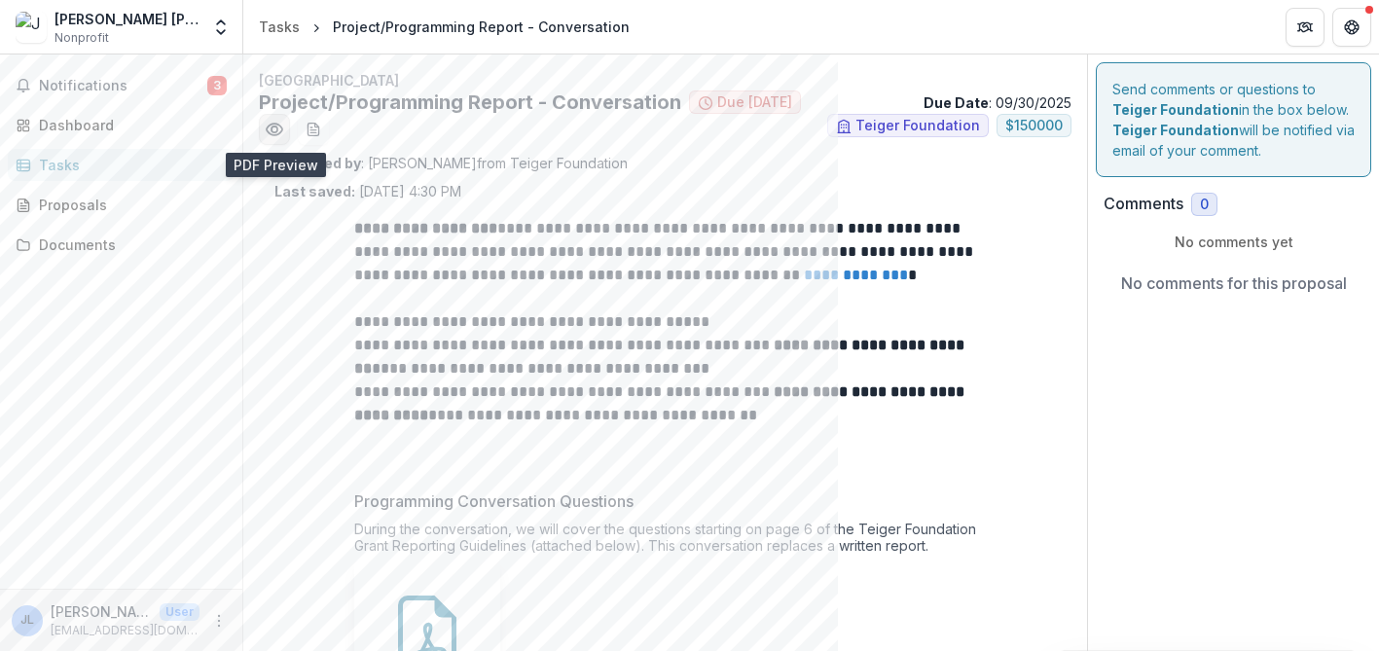
click at [274, 124] on icon "Preview 87ad396e-ac6f-4b3e-b1ab-3b1ca8a694e8.pdf" at bounding box center [275, 130] width 16 height 12
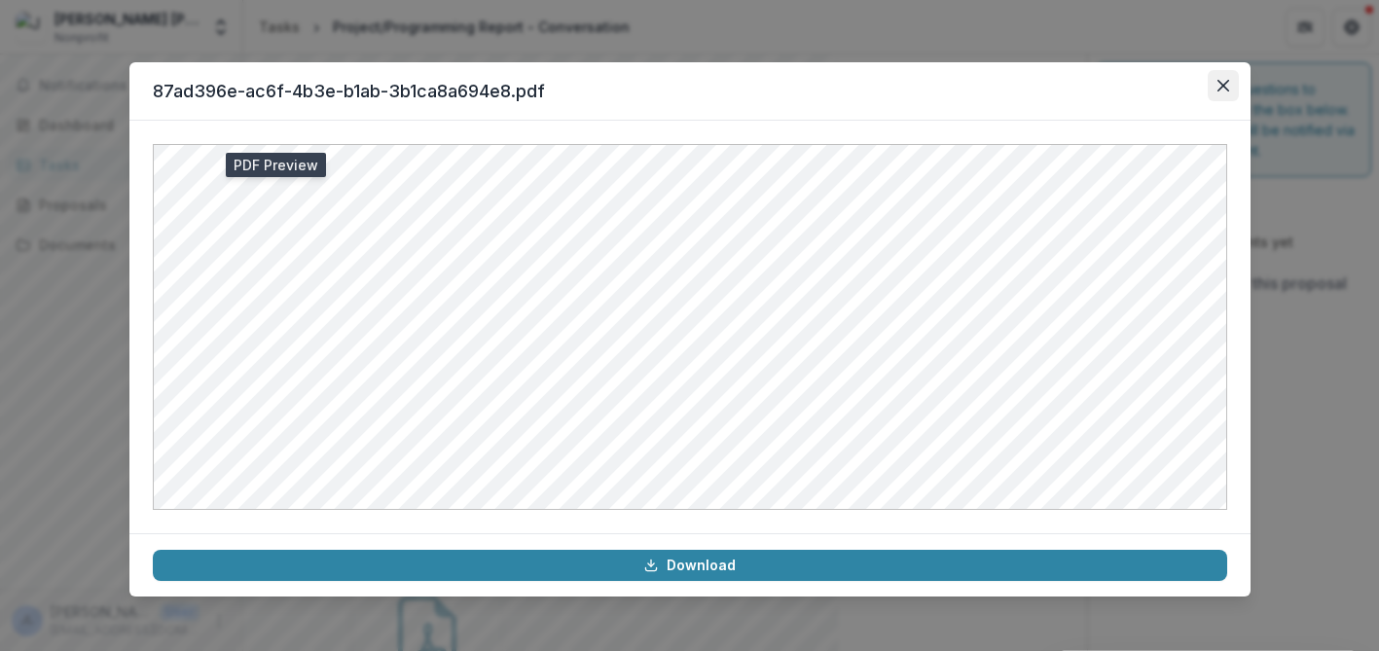
click at [1219, 81] on icon "Close" at bounding box center [1224, 86] width 12 height 12
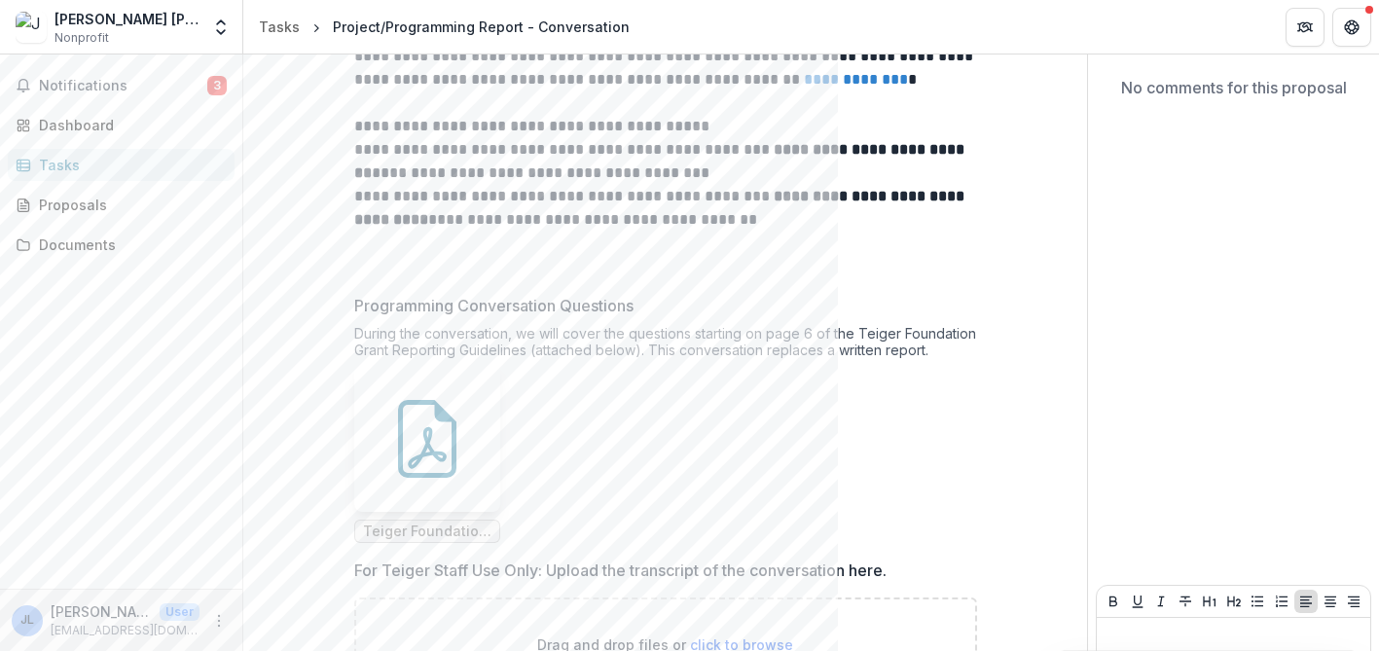
scroll to position [97, 0]
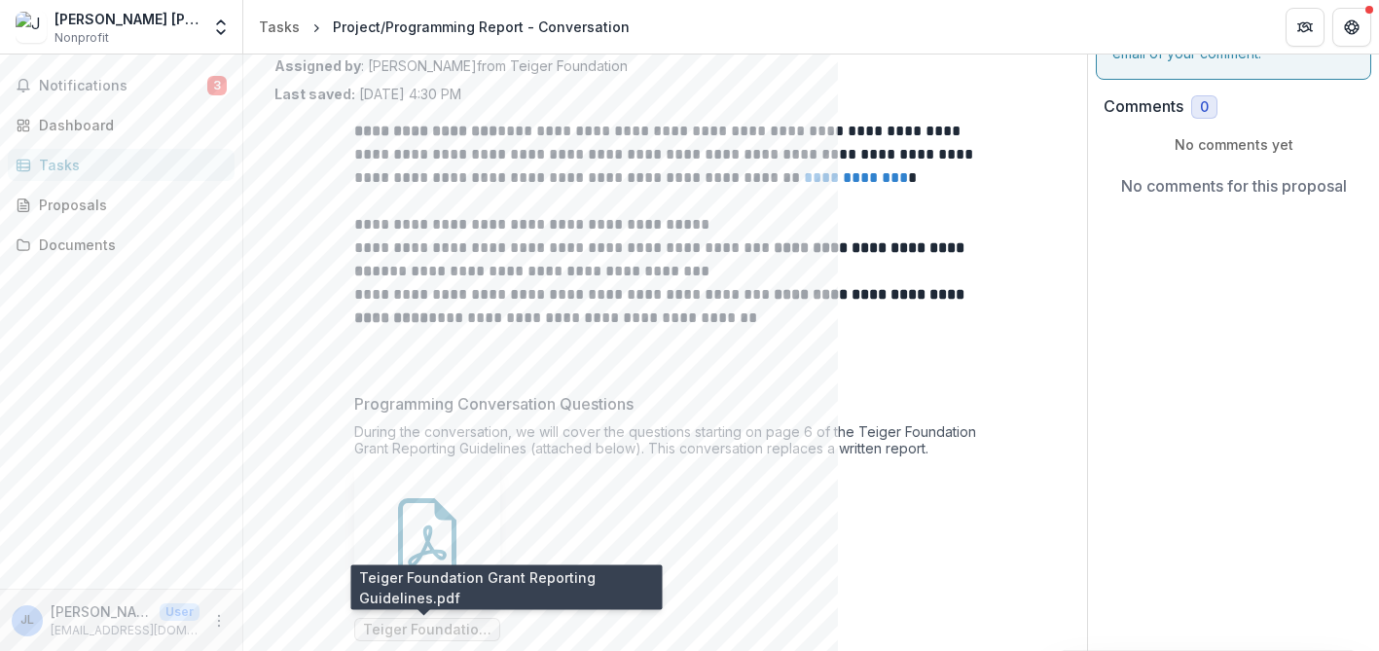
click at [441, 629] on span "Teiger Foundation Grant Reporting Guidelines.pdf" at bounding box center [427, 630] width 128 height 17
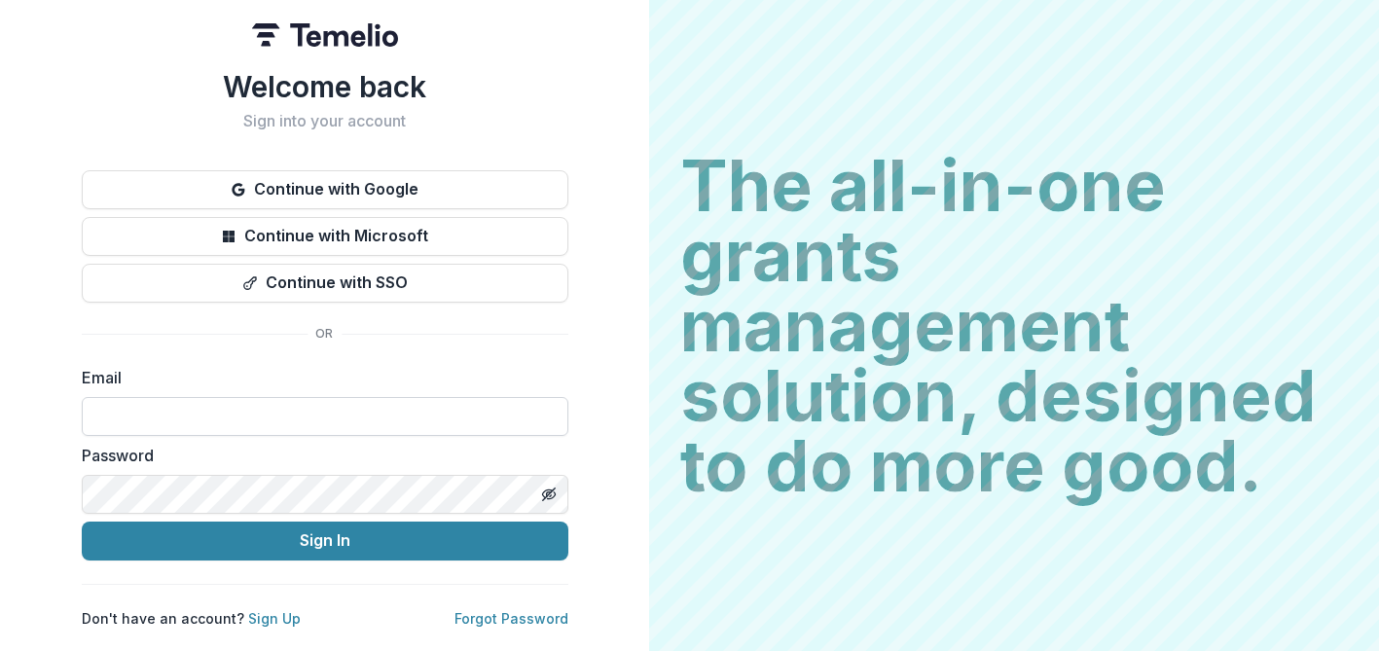
click at [257, 411] on input at bounding box center [325, 416] width 487 height 39
type input "**********"
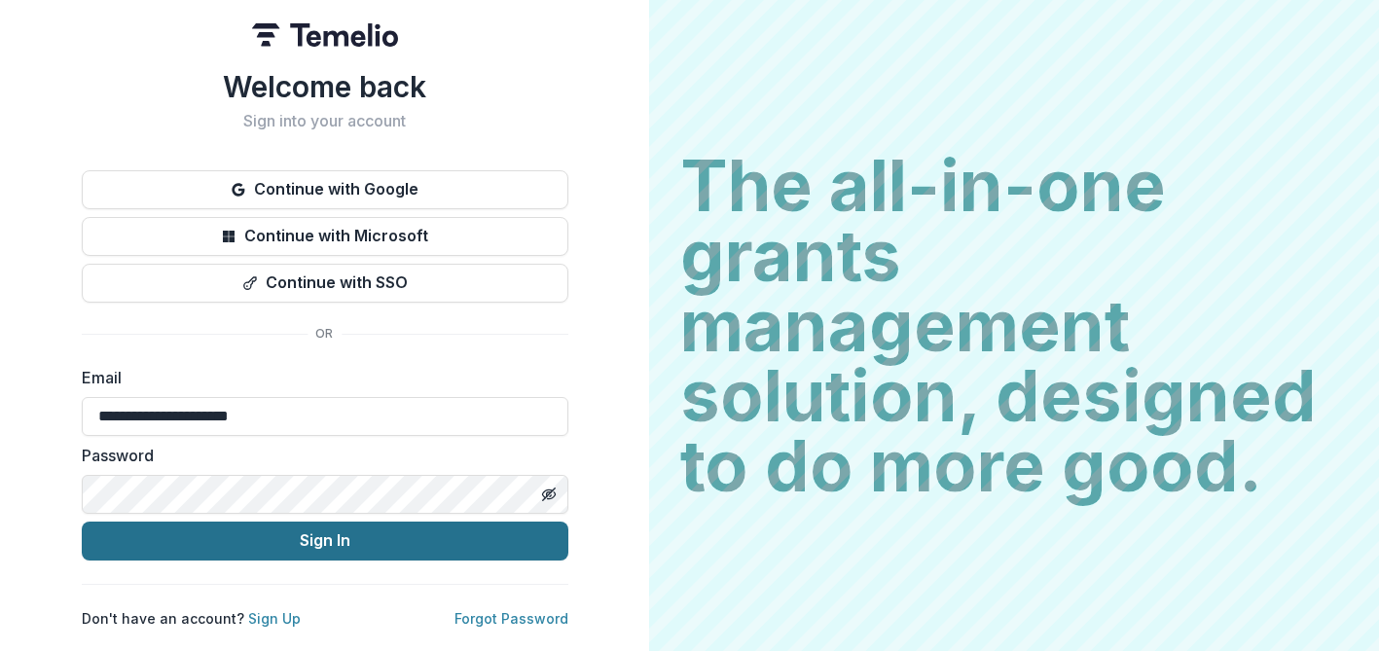
click at [383, 542] on button "Sign In" at bounding box center [325, 541] width 487 height 39
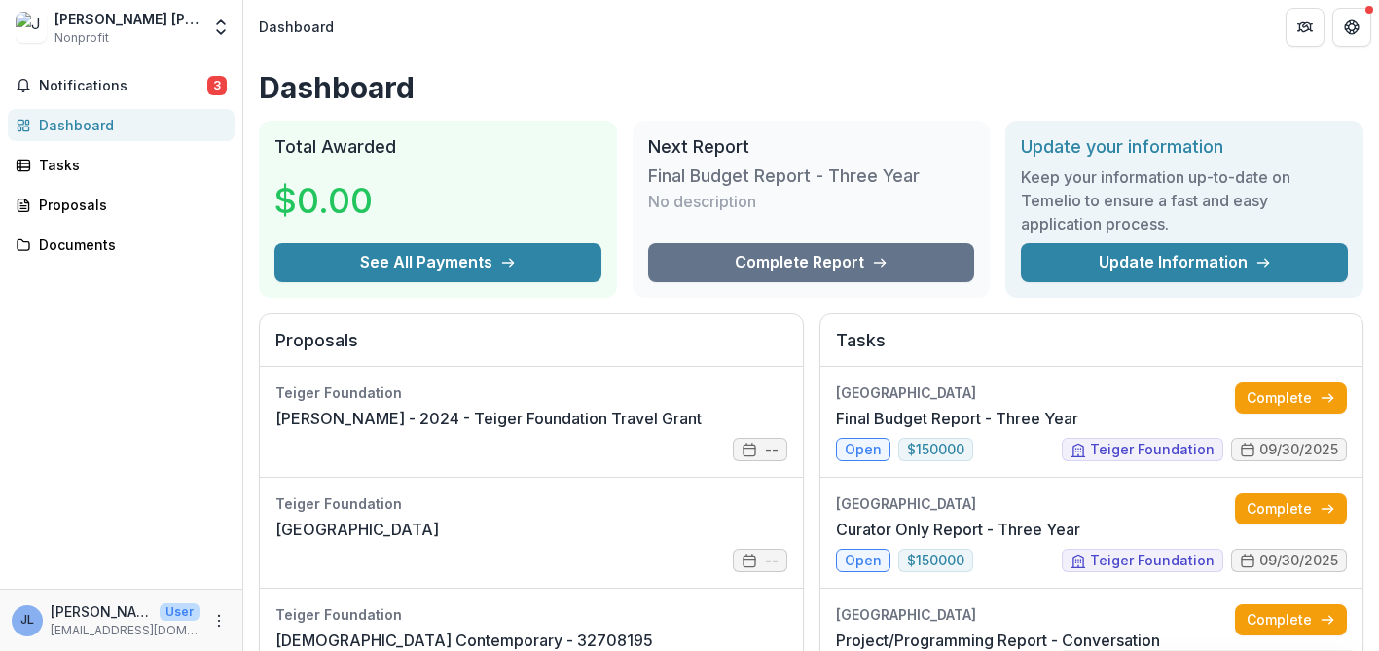
scroll to position [51, 0]
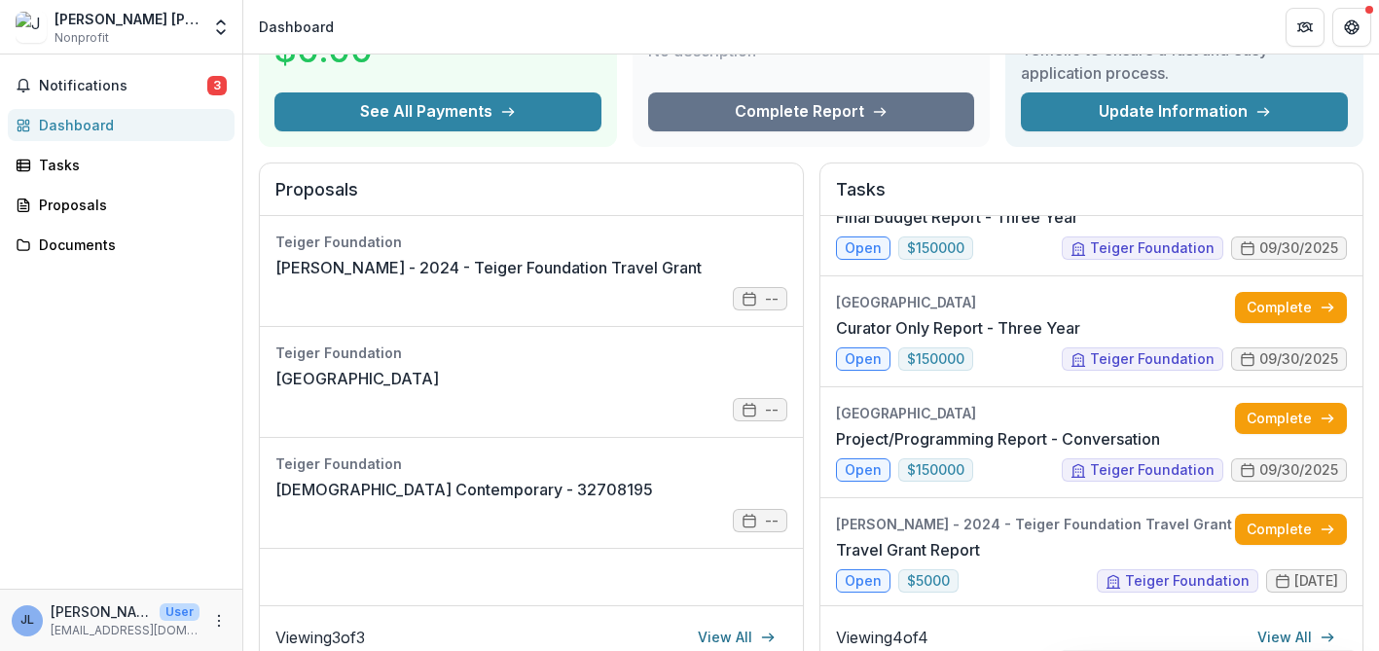
click at [137, 20] on div "[PERSON_NAME] [PERSON_NAME]" at bounding box center [127, 19] width 145 height 20
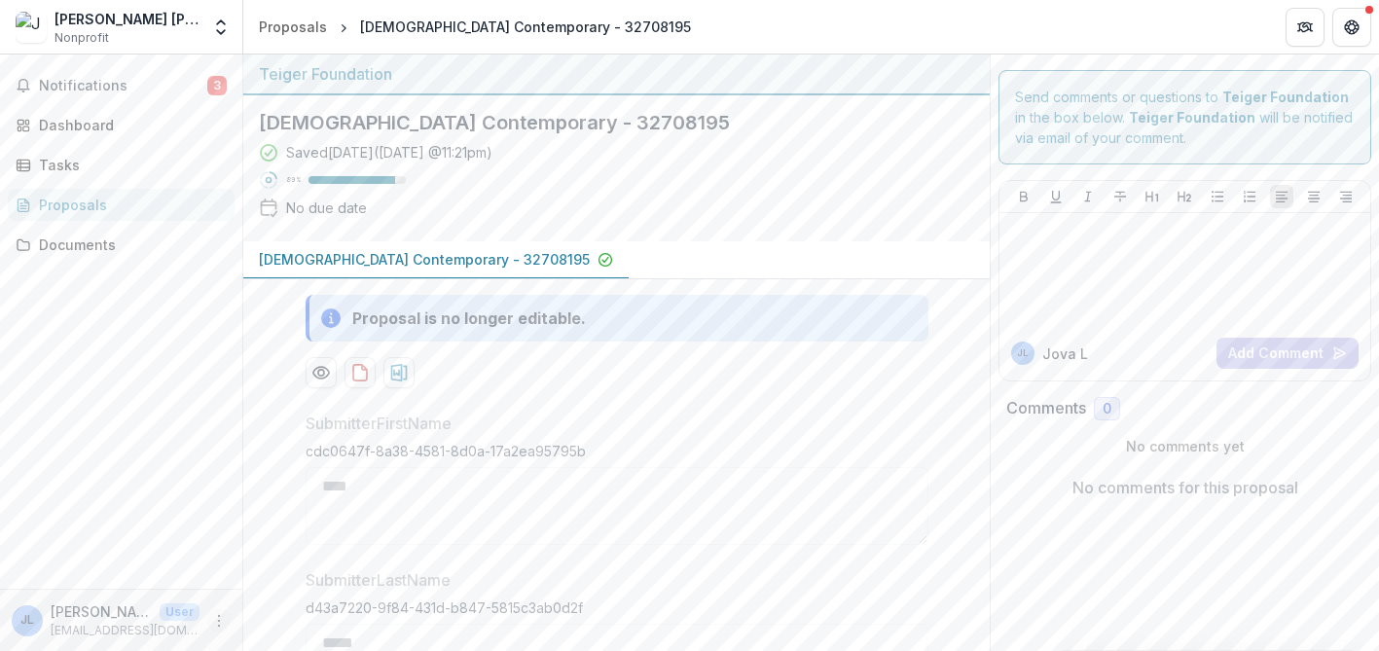
click at [216, 619] on icon "More" at bounding box center [219, 621] width 16 height 16
click at [320, 613] on button "Logout" at bounding box center [347, 612] width 208 height 32
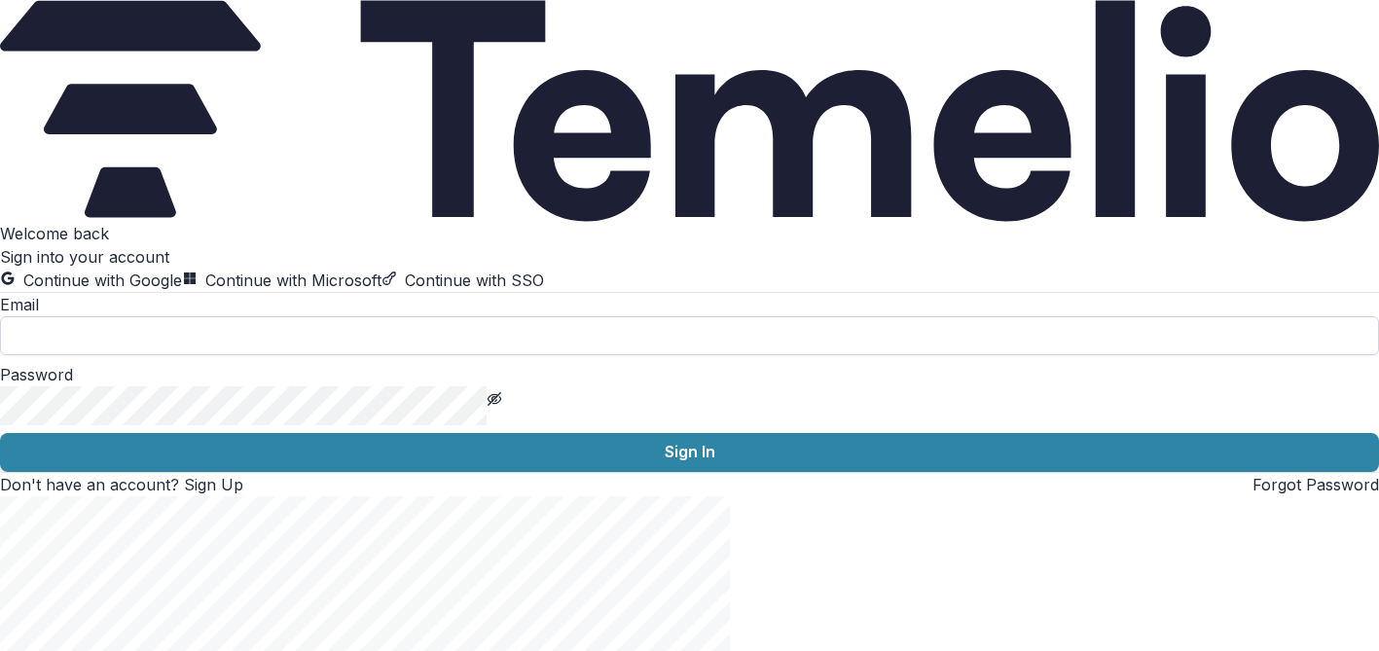
click at [315, 355] on input at bounding box center [689, 335] width 1379 height 39
type input "**********"
click at [496, 401] on icon "Toggle password visibility" at bounding box center [495, 400] width 1 height 1
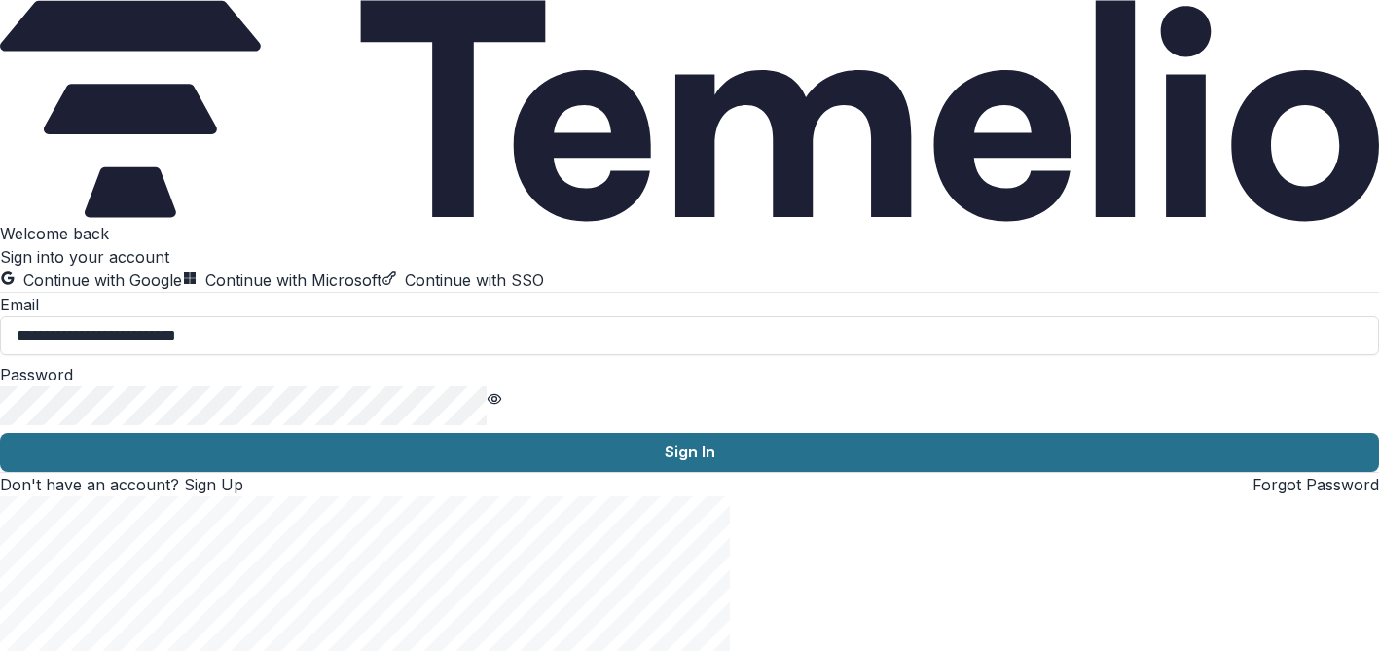
click at [465, 472] on button "Sign In" at bounding box center [689, 452] width 1379 height 39
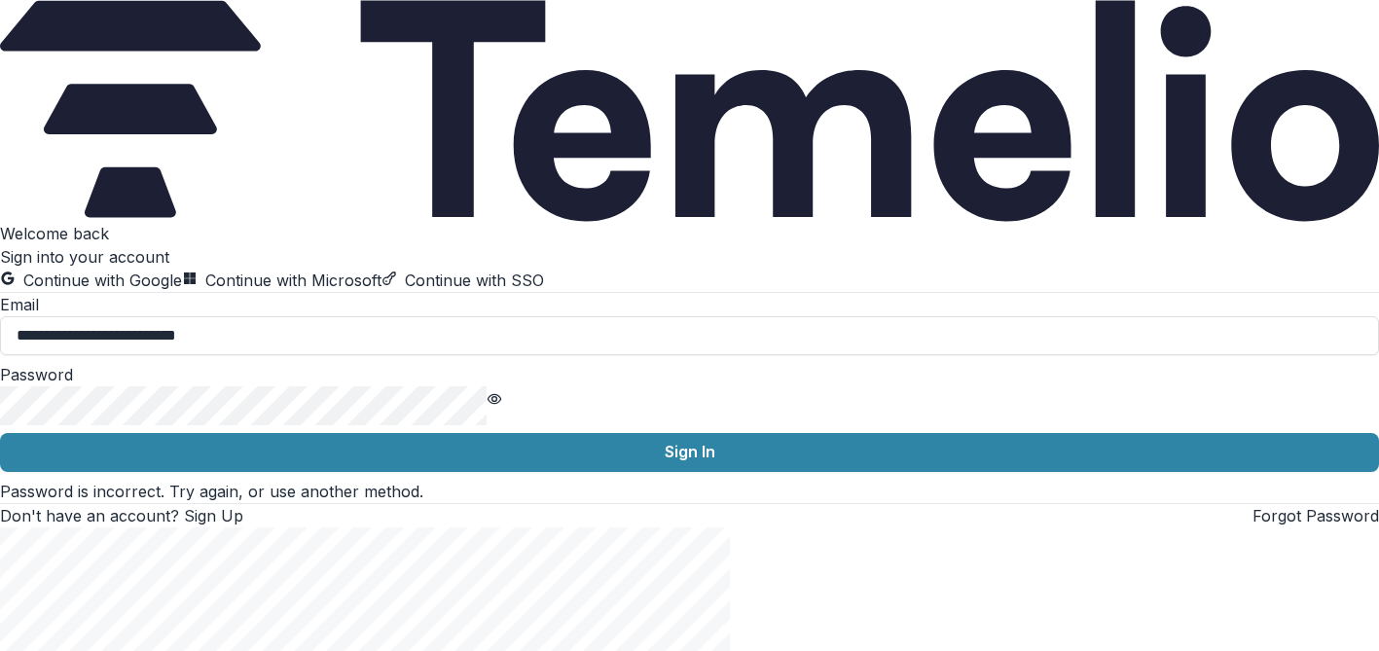
click at [0, 470] on html "**********" at bounding box center [689, 325] width 1379 height 651
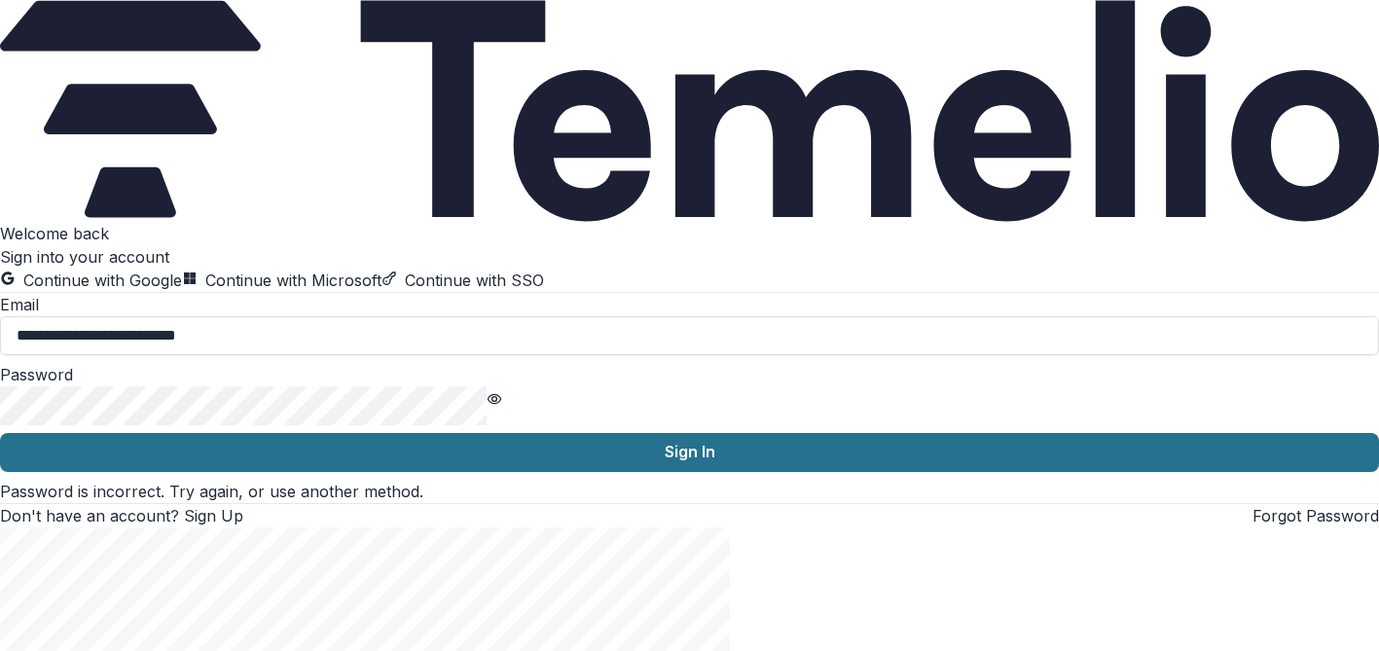
click at [425, 472] on button "Sign In" at bounding box center [689, 452] width 1379 height 39
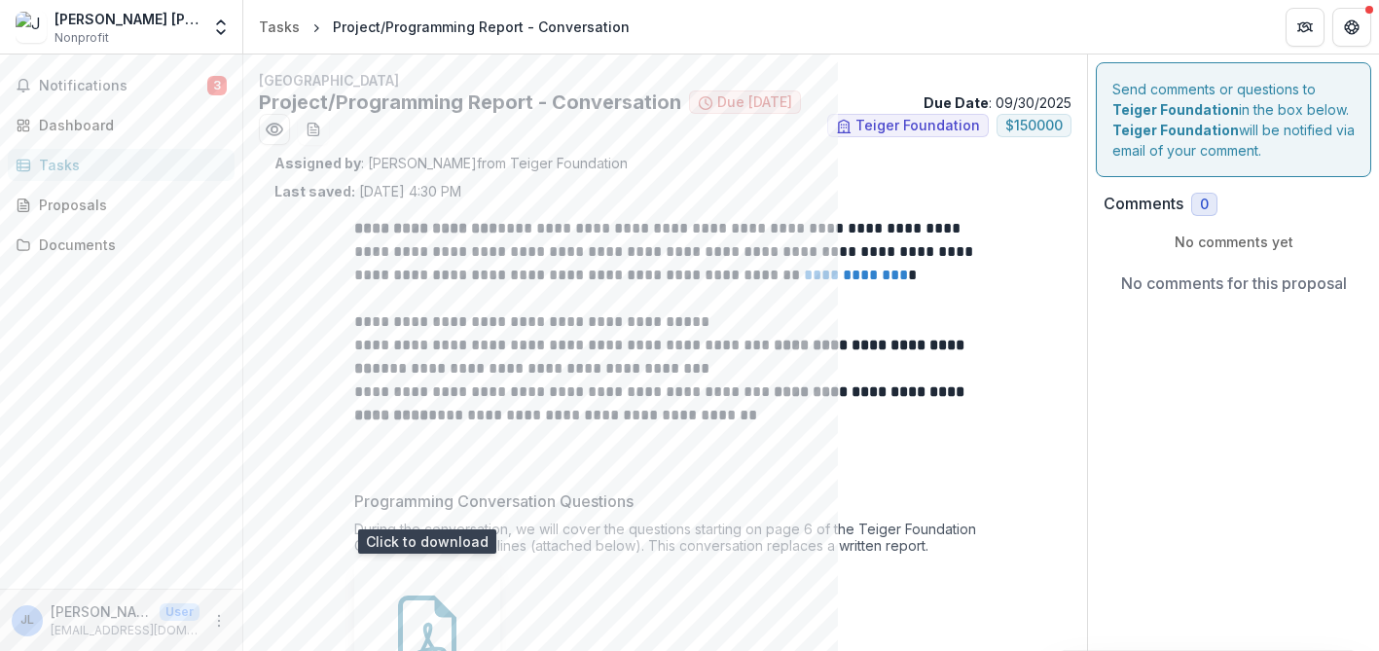
click at [439, 596] on icon at bounding box center [427, 635] width 78 height 78
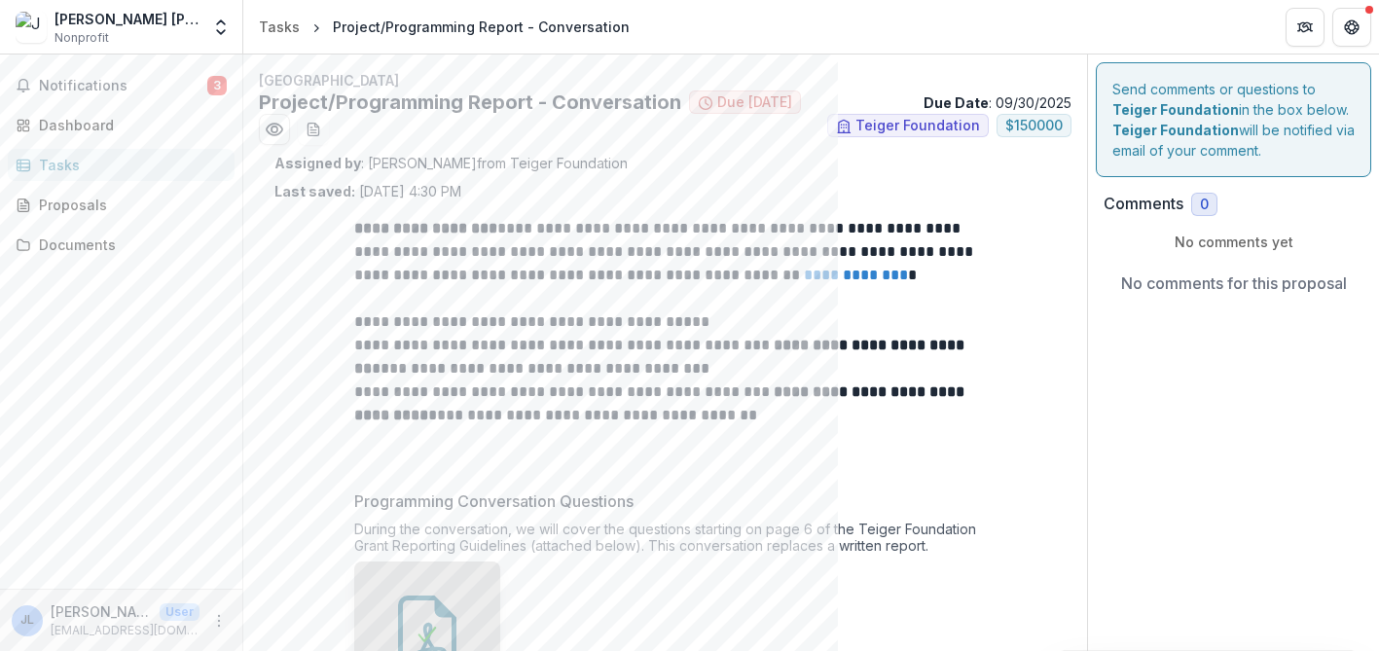
click at [100, 172] on div "Tasks" at bounding box center [129, 165] width 180 height 20
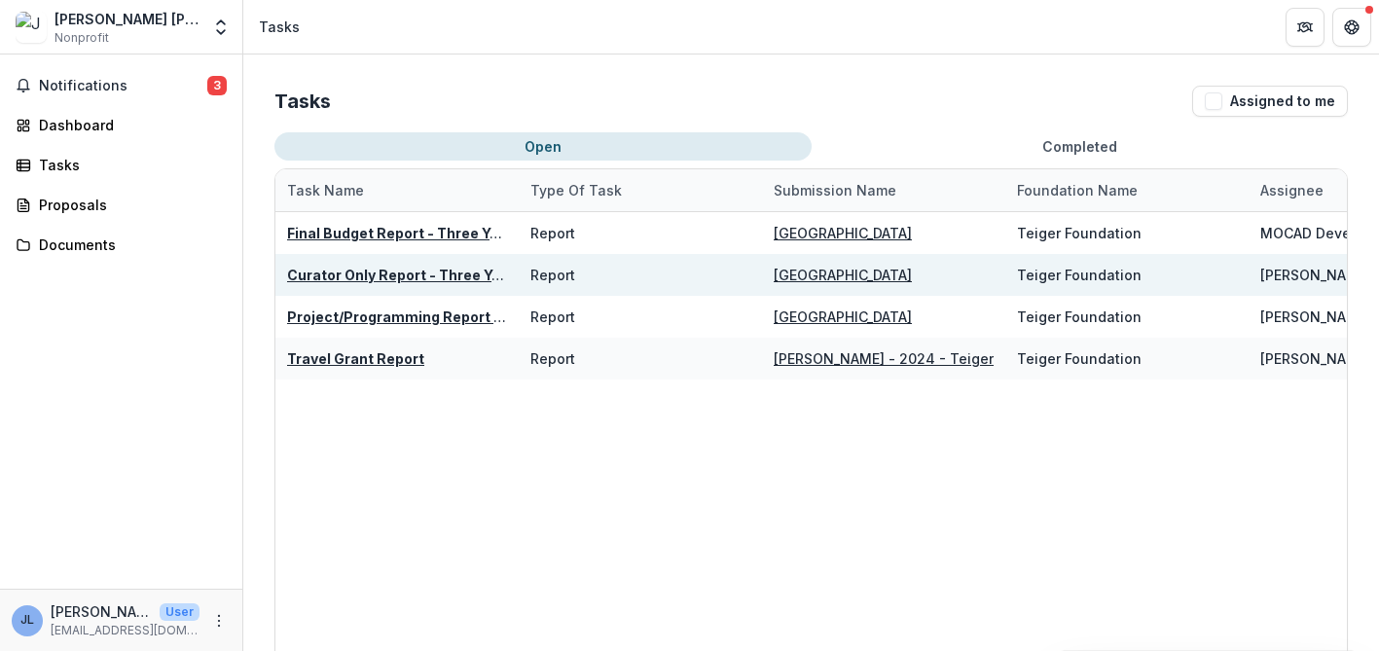
click at [413, 275] on u "Curator Only Report - Three Year" at bounding box center [401, 275] width 228 height 17
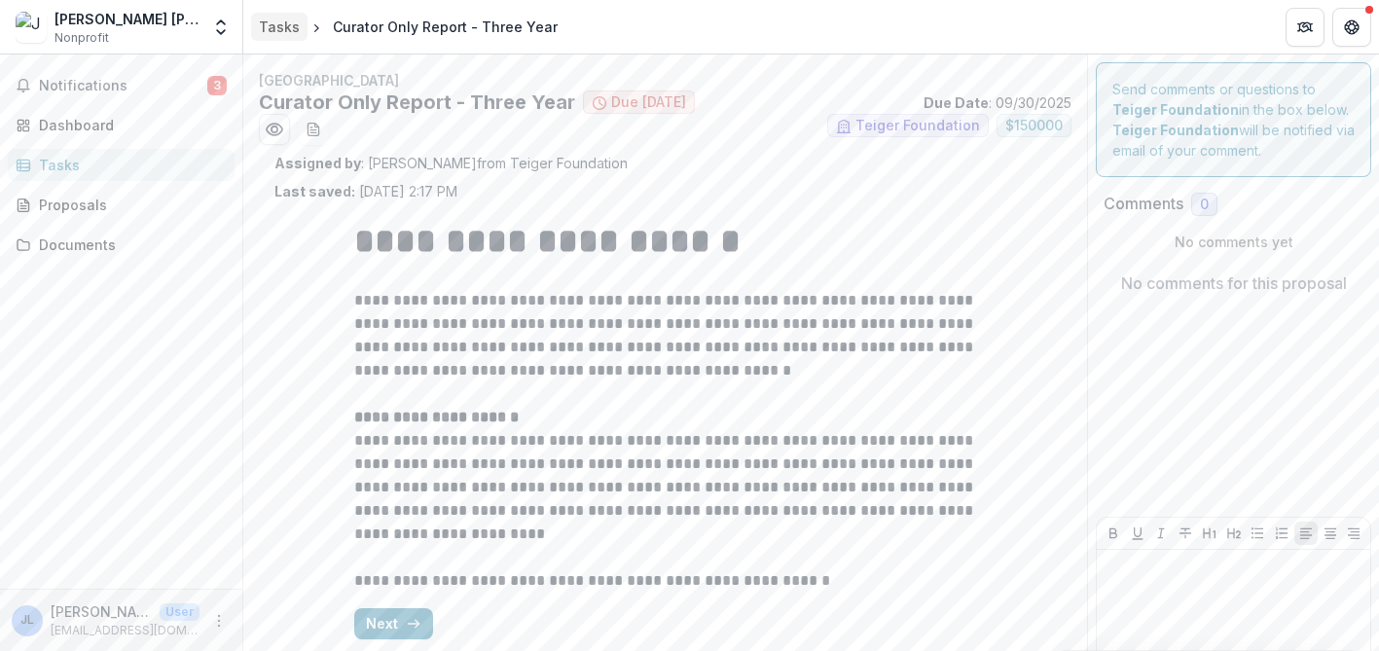
click at [272, 20] on div "Tasks" at bounding box center [279, 27] width 41 height 20
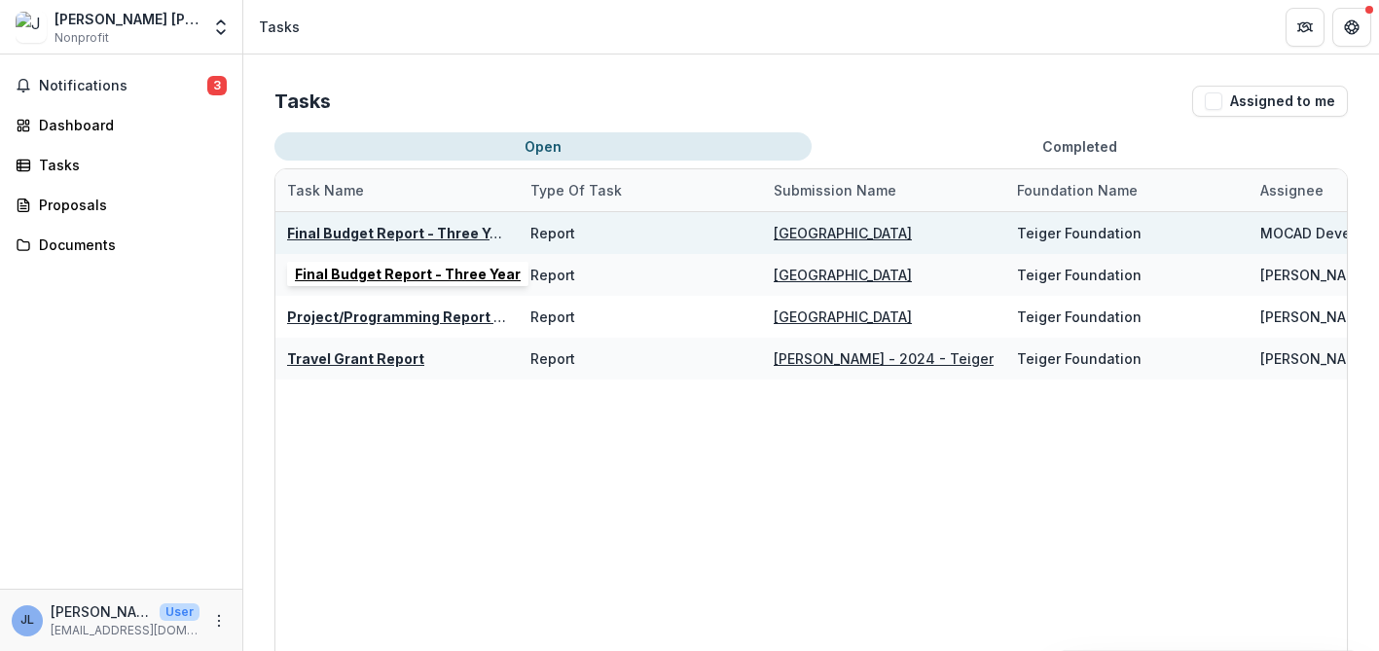
click at [383, 229] on u "Final Budget Report - Three Year" at bounding box center [400, 233] width 226 height 17
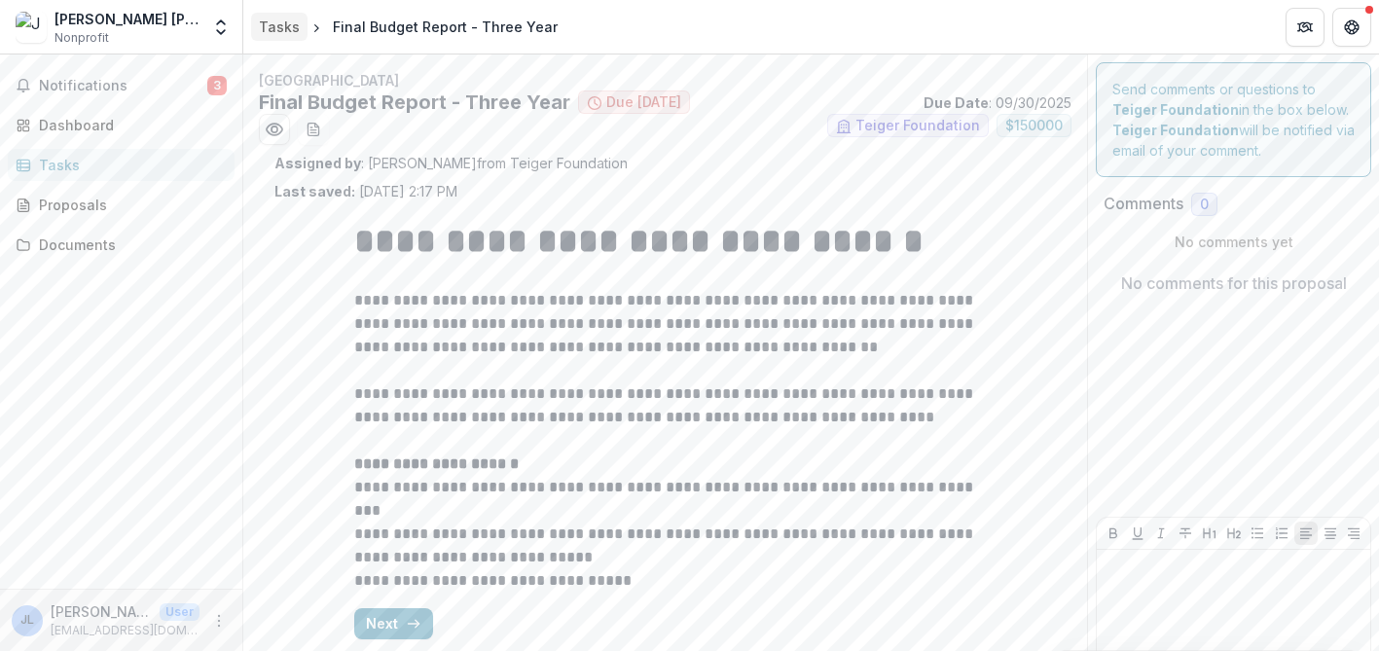
click at [285, 25] on div "Tasks" at bounding box center [279, 27] width 41 height 20
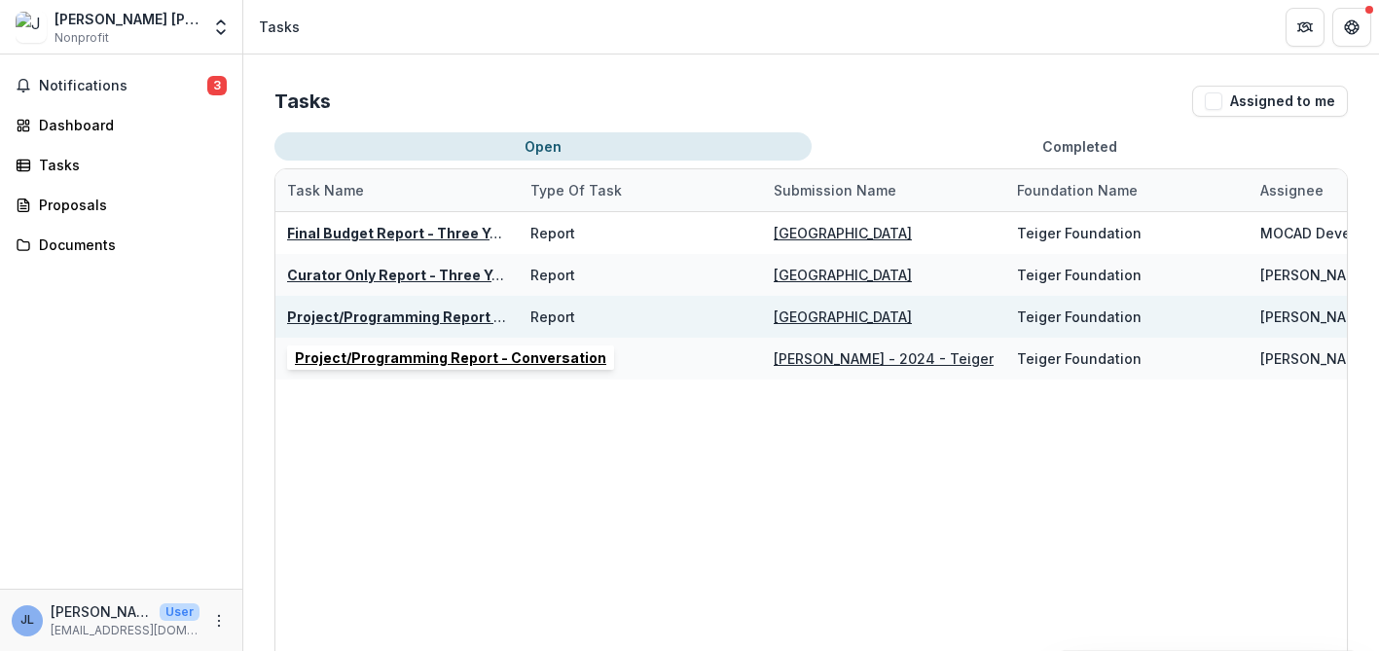
click at [417, 315] on u "Project/Programming Report - Conversation" at bounding box center [442, 317] width 311 height 17
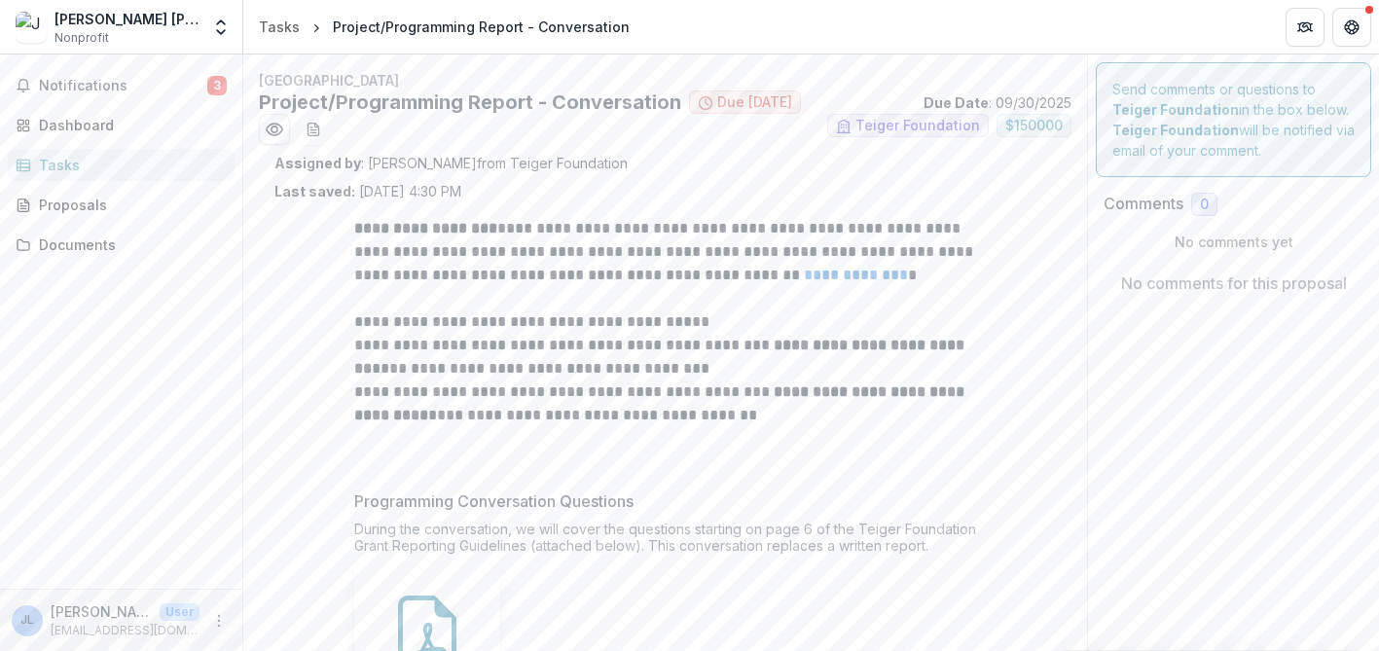
click at [348, 502] on div "**********" at bounding box center [666, 559] width 654 height 717
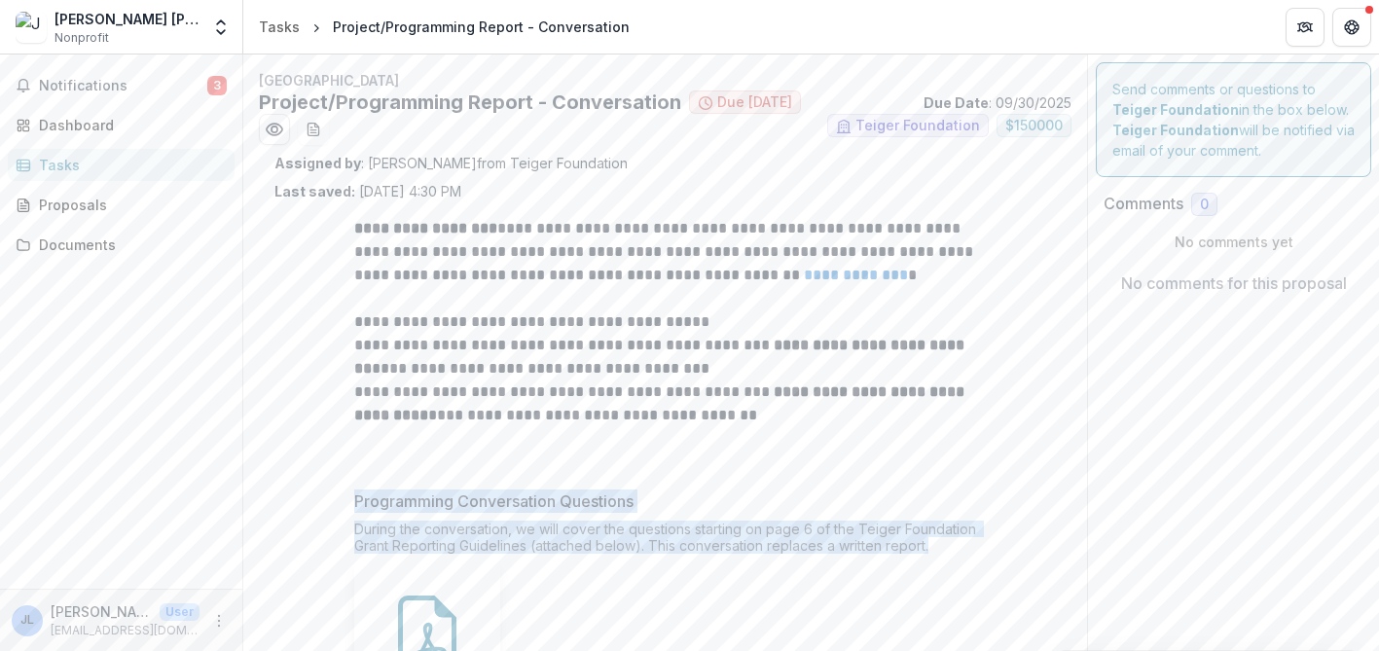
drag, startPoint x: 348, startPoint y: 495, endPoint x: 945, endPoint y: 558, distance: 599.9
click at [945, 558] on div "**********" at bounding box center [666, 559] width 654 height 717
copy div "Programming Conversation Questions During the conversation, we will cover the q…"
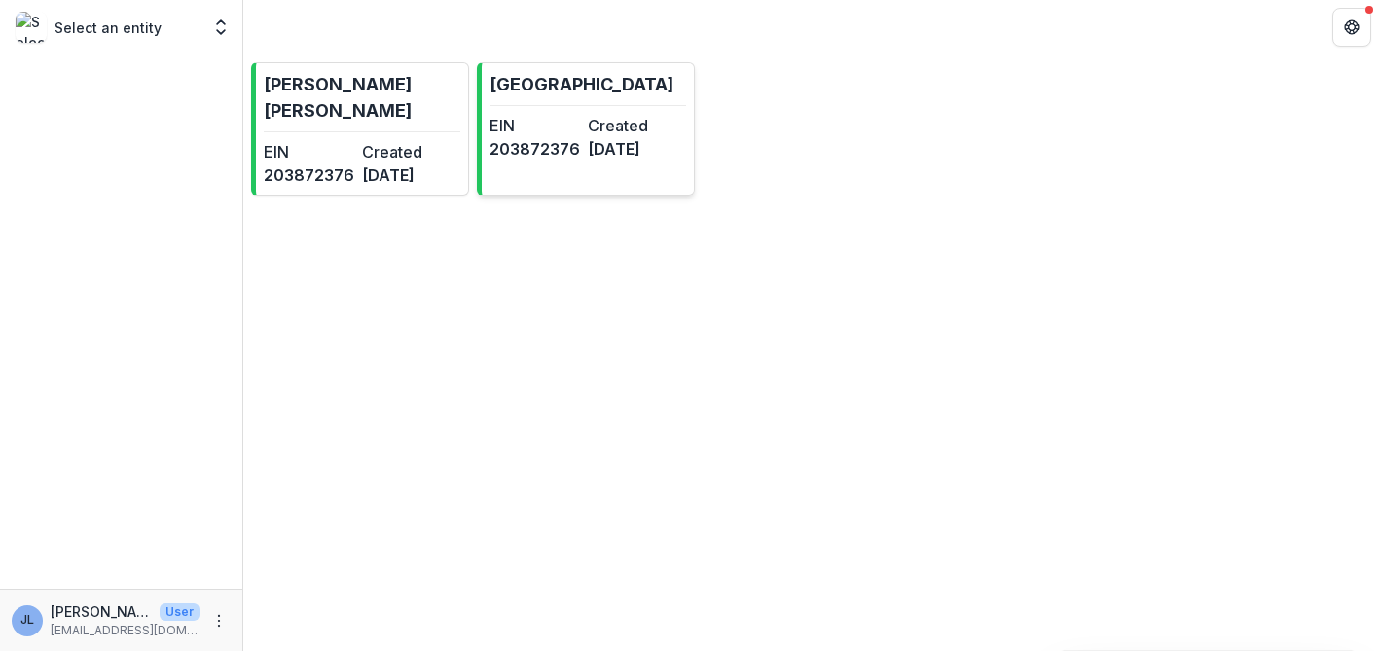
click at [517, 97] on p "[GEOGRAPHIC_DATA]" at bounding box center [582, 84] width 184 height 26
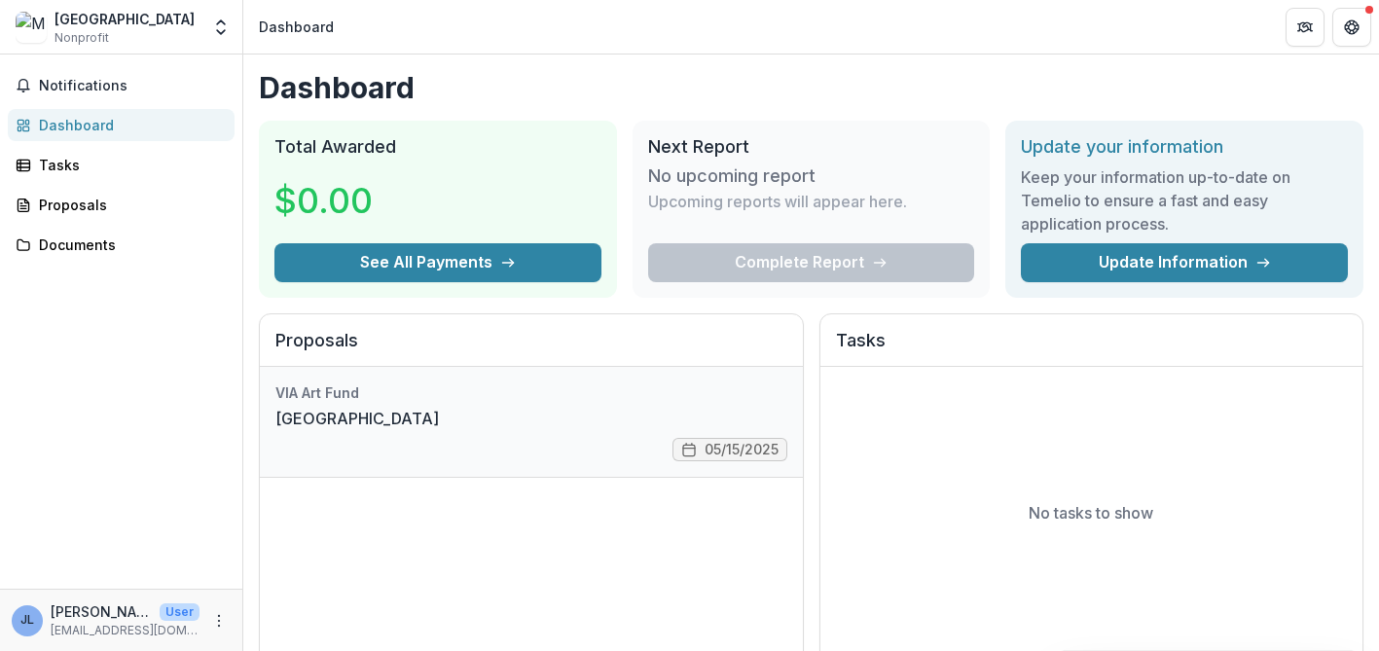
click at [439, 407] on link "[GEOGRAPHIC_DATA]" at bounding box center [357, 418] width 164 height 23
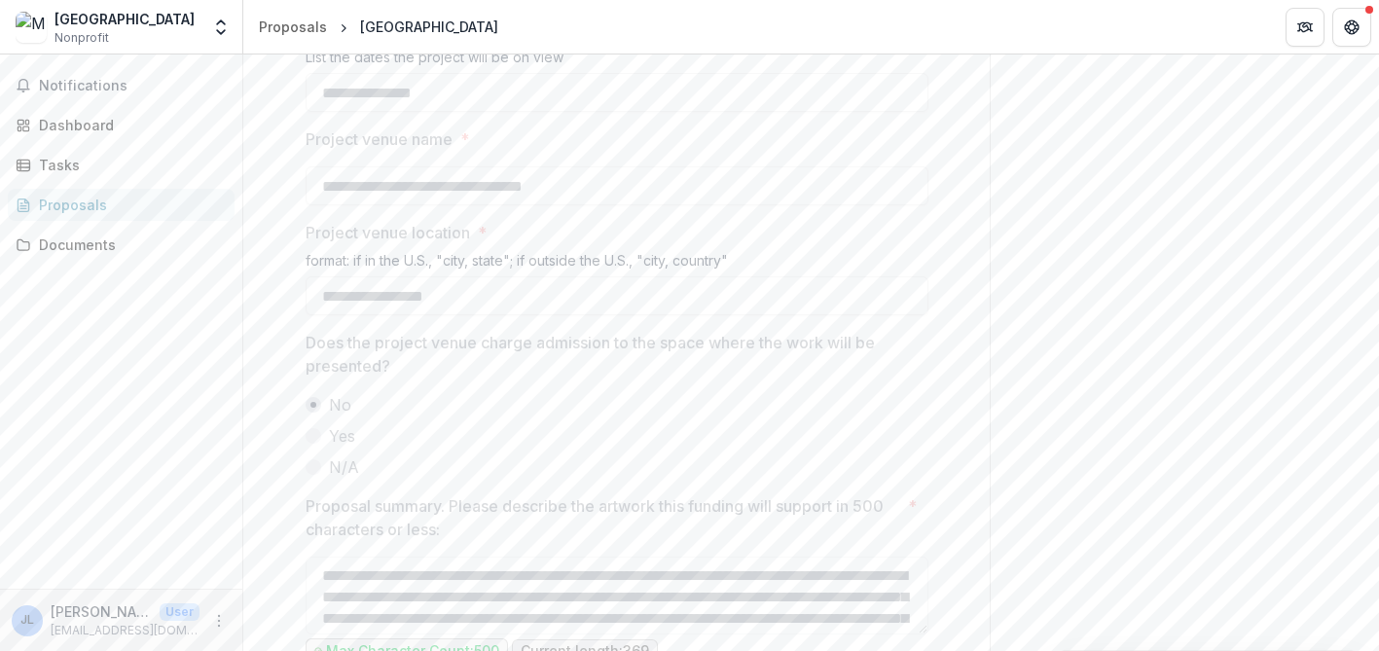
scroll to position [1302, 0]
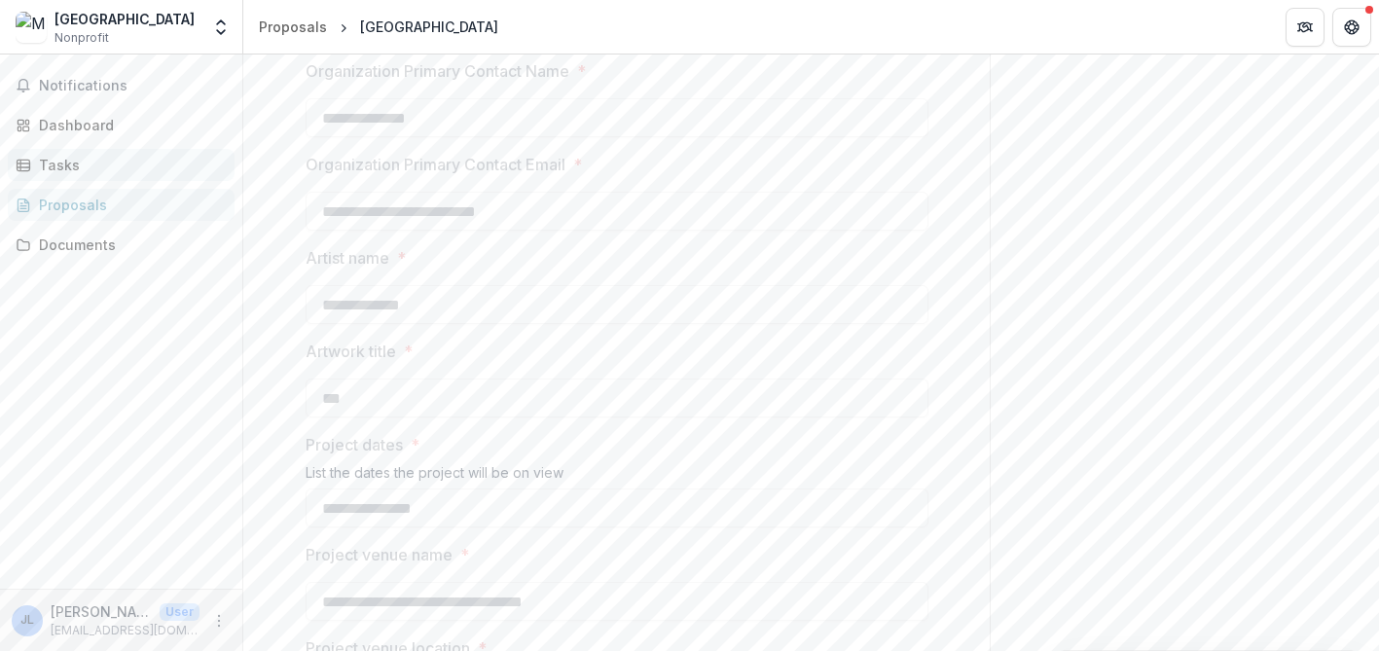
click at [89, 169] on div "Tasks" at bounding box center [129, 165] width 180 height 20
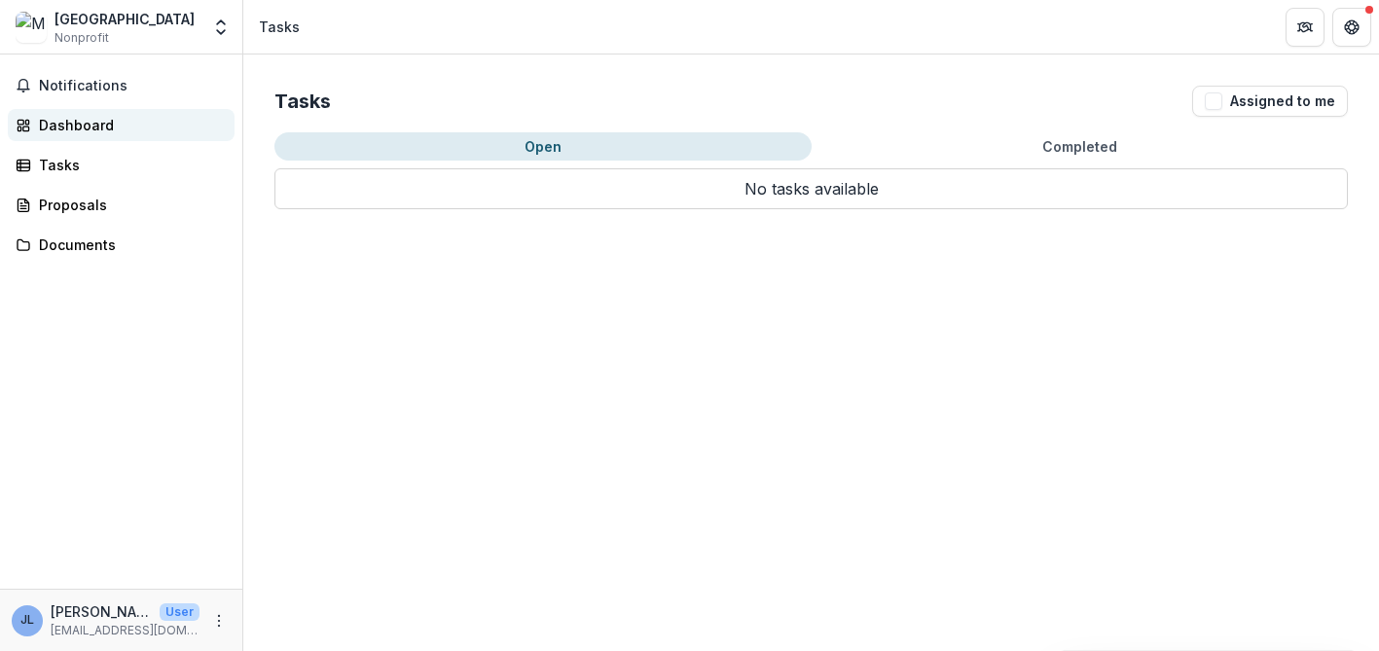
click at [69, 132] on div "Dashboard" at bounding box center [129, 125] width 180 height 20
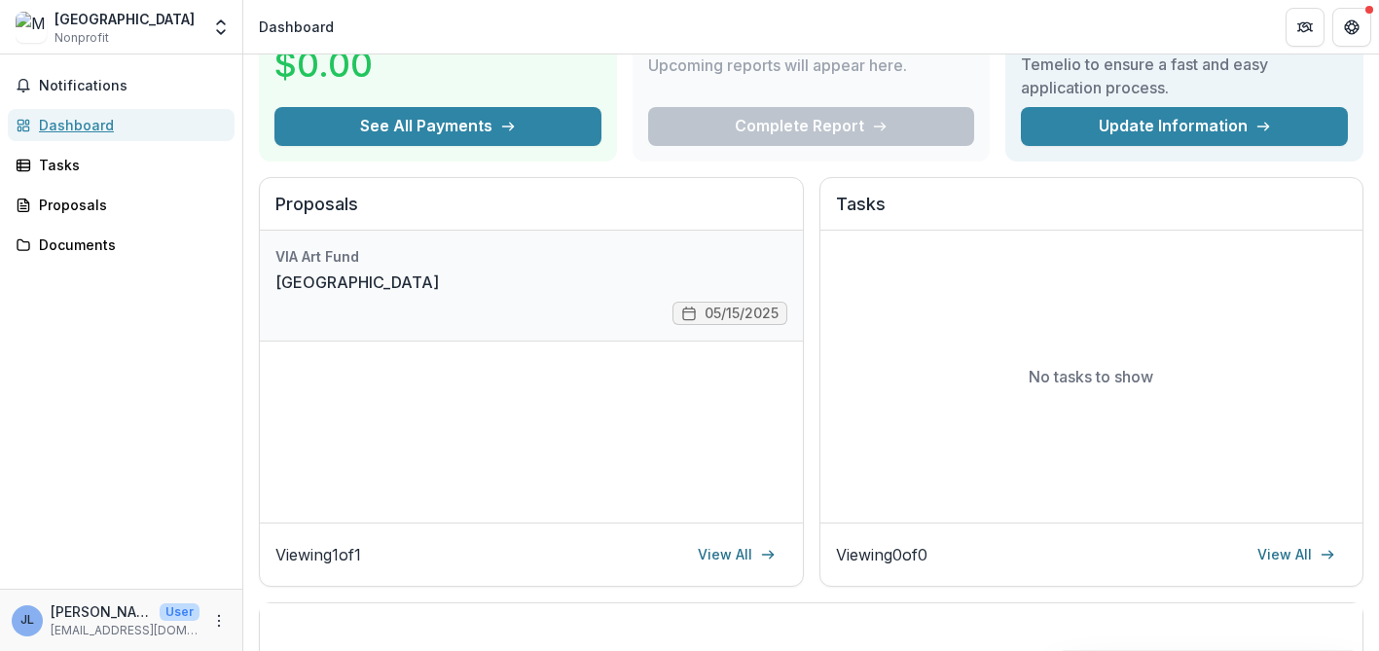
scroll to position [136, 0]
click at [439, 282] on link "[GEOGRAPHIC_DATA]" at bounding box center [357, 282] width 164 height 23
